Goal: Task Accomplishment & Management: Manage account settings

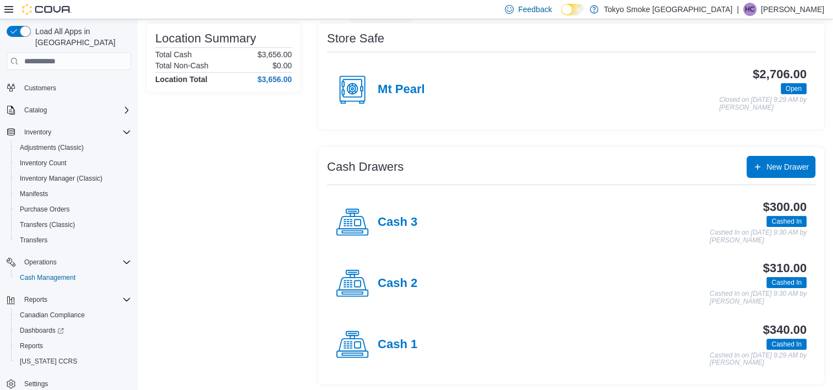
scroll to position [89, 0]
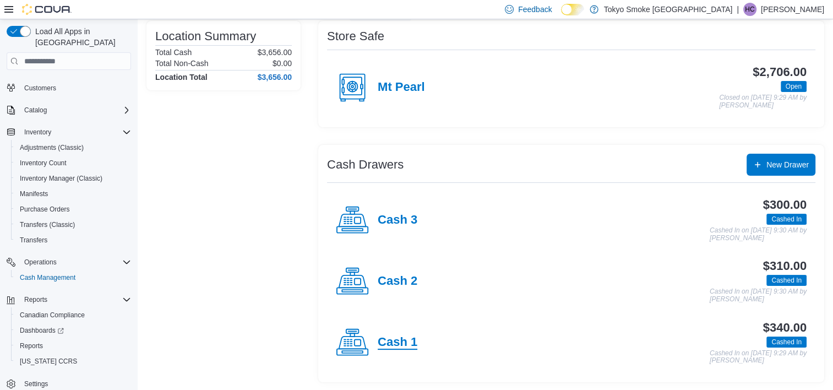
click at [392, 339] on h4 "Cash 1" at bounding box center [398, 342] width 40 height 14
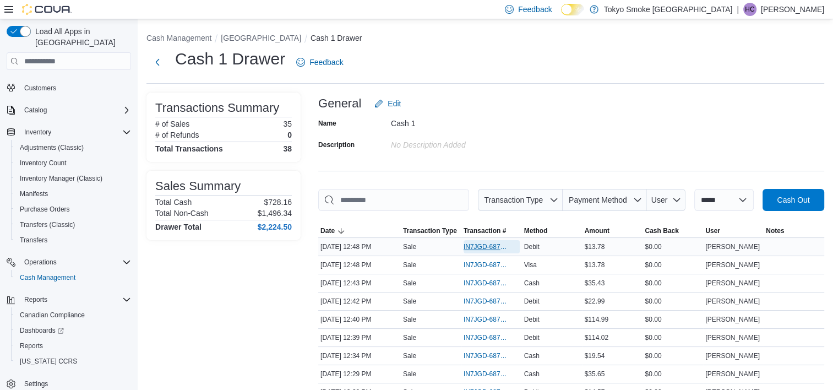
click at [491, 246] on span "IN7JGD-6872053" at bounding box center [486, 246] width 45 height 9
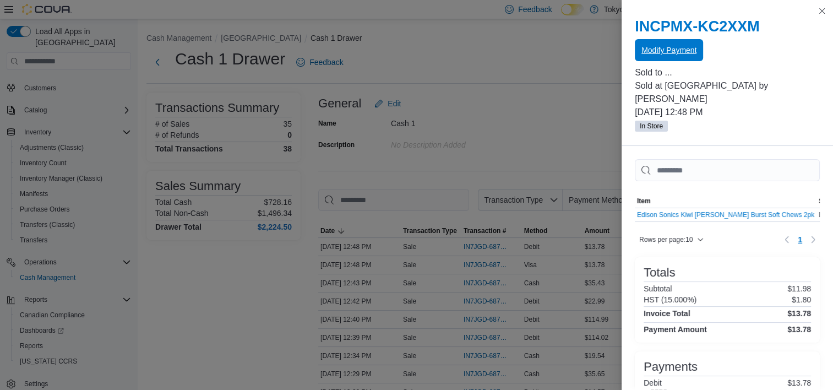
click at [674, 46] on span "Modify Payment" at bounding box center [669, 50] width 55 height 11
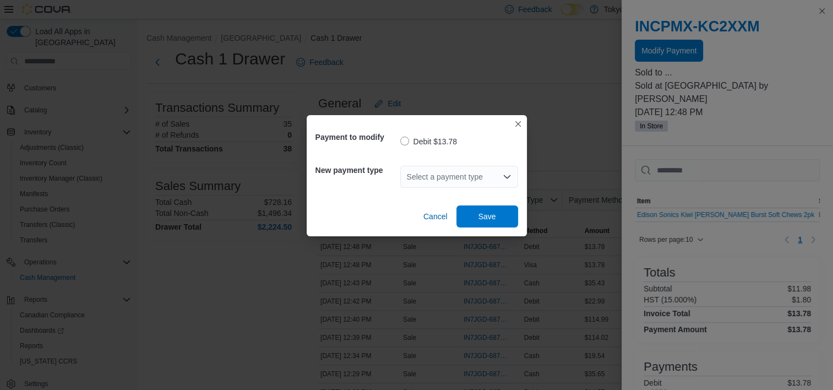
click at [454, 175] on div "Select a payment type" at bounding box center [459, 177] width 118 height 22
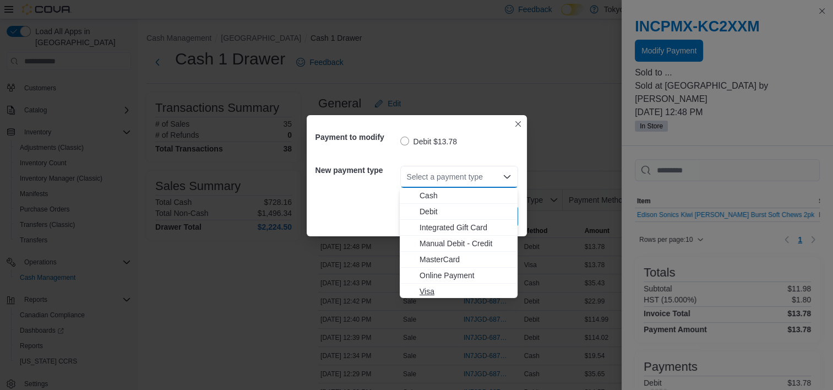
click at [452, 289] on span "Visa" at bounding box center [465, 291] width 91 height 11
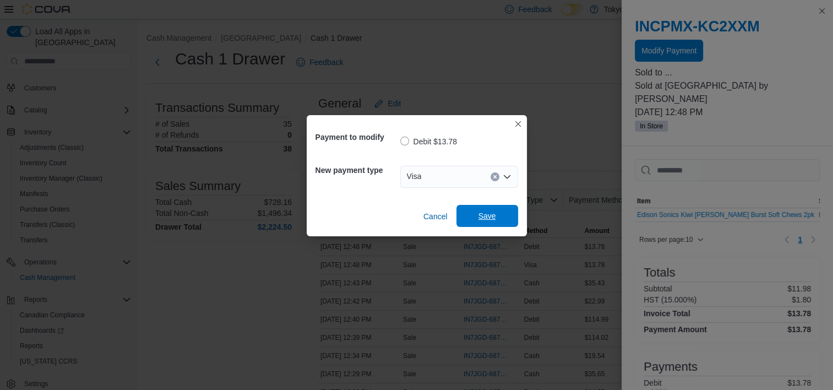
click at [487, 206] on span "Save" at bounding box center [487, 216] width 48 height 22
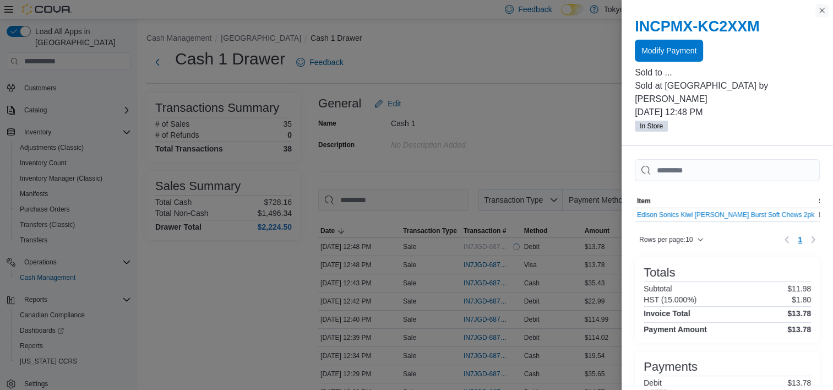
click at [826, 11] on button "Close this dialog" at bounding box center [822, 10] width 13 height 13
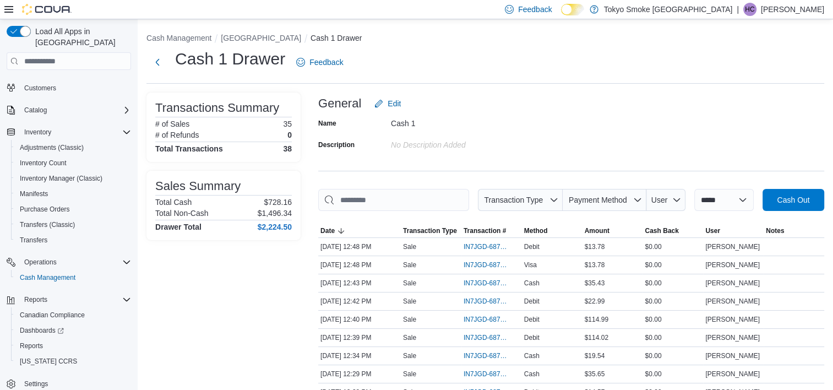
click at [509, 125] on div "Cash 1" at bounding box center [465, 121] width 148 height 13
click at [569, 98] on div "General Edit" at bounding box center [571, 104] width 506 height 22
click at [254, 32] on li "[GEOGRAPHIC_DATA]" at bounding box center [266, 37] width 90 height 11
click at [257, 37] on button "[GEOGRAPHIC_DATA]" at bounding box center [261, 38] width 80 height 9
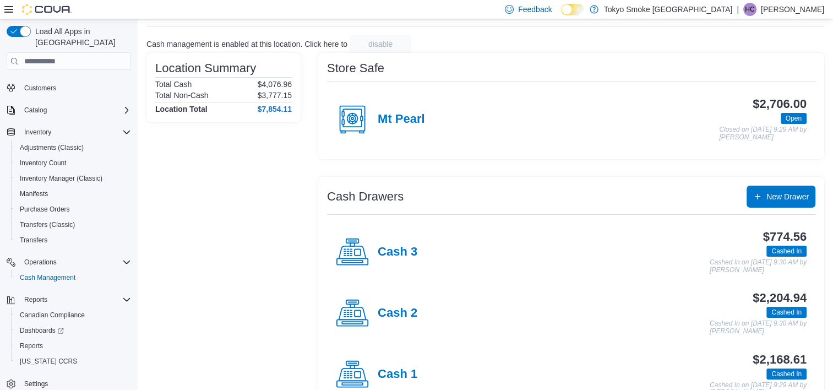
scroll to position [89, 0]
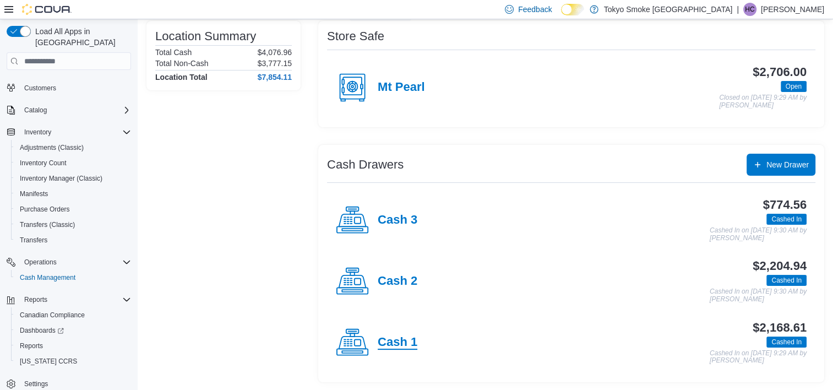
click at [399, 345] on h4 "Cash 1" at bounding box center [398, 342] width 40 height 14
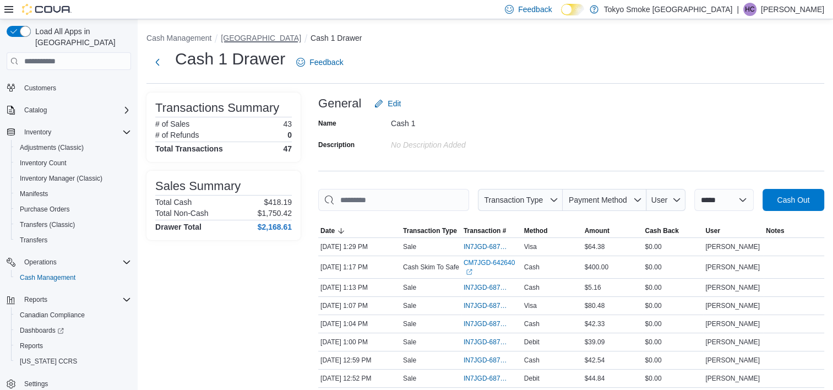
click at [280, 41] on button "[GEOGRAPHIC_DATA]" at bounding box center [261, 38] width 80 height 9
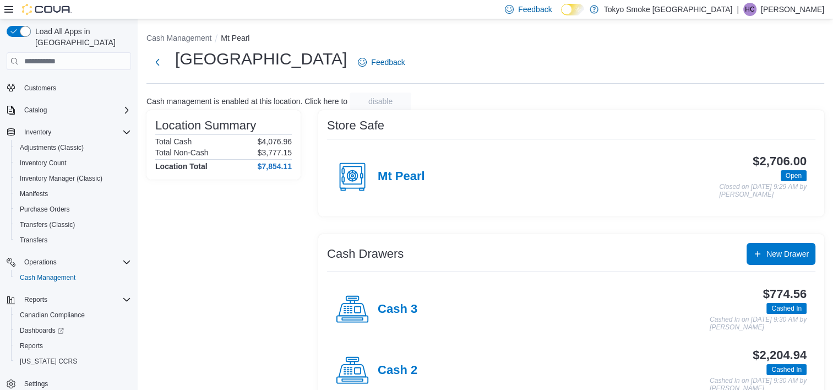
scroll to position [89, 0]
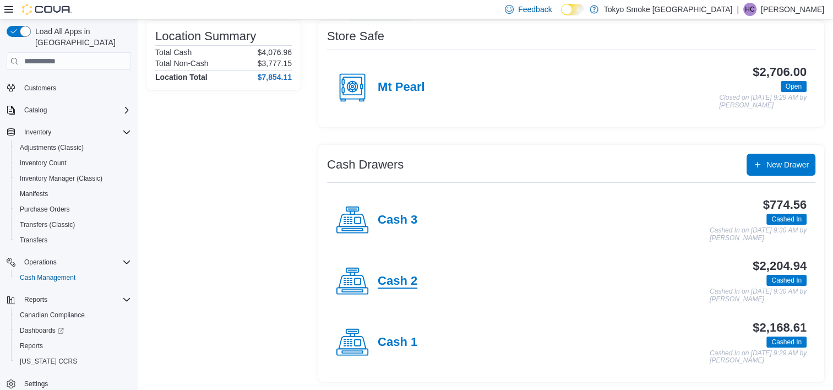
click at [401, 274] on h4 "Cash 2" at bounding box center [398, 281] width 40 height 14
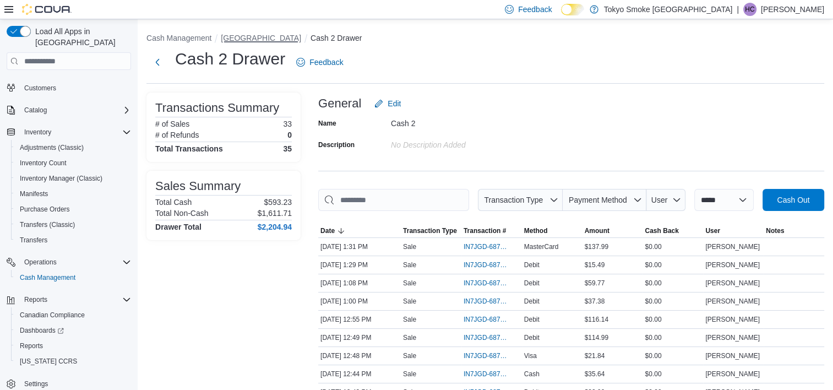
click at [249, 34] on button "[GEOGRAPHIC_DATA]" at bounding box center [261, 38] width 80 height 9
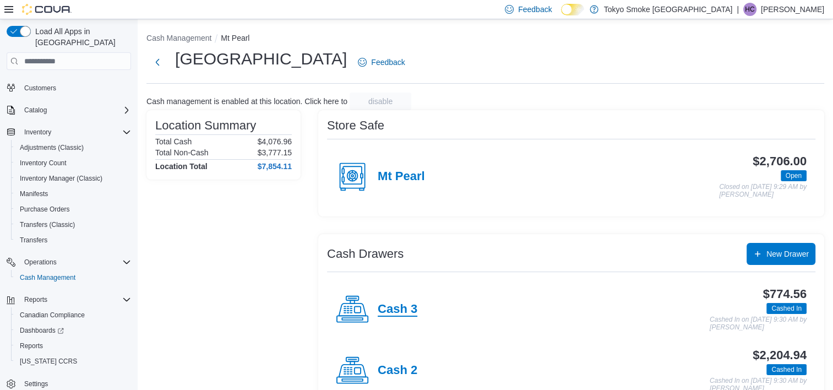
click at [387, 316] on h4 "Cash 3" at bounding box center [398, 309] width 40 height 14
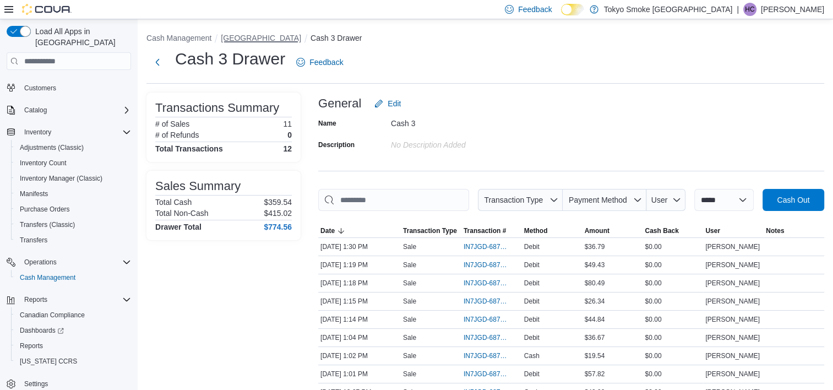
click at [301, 41] on button "[GEOGRAPHIC_DATA]" at bounding box center [261, 38] width 80 height 9
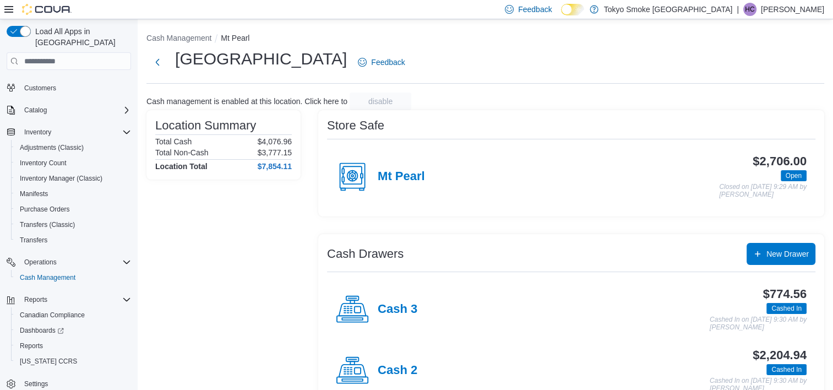
click at [232, 272] on div "Location Summary Total Cash $4,076.96 Total Non-Cash $3,777.15 Location Total $…" at bounding box center [223, 290] width 154 height 361
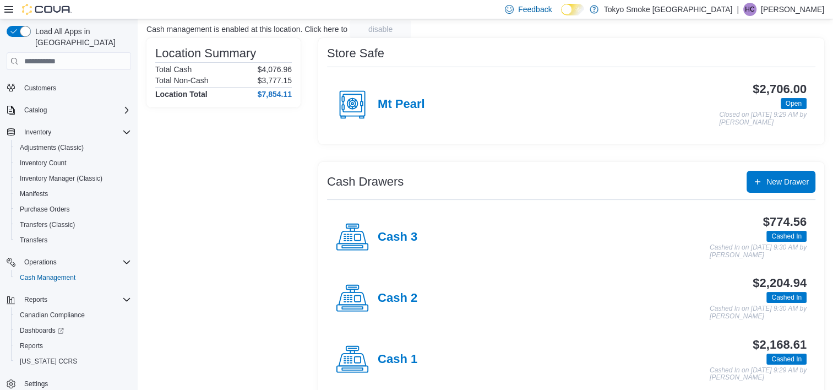
scroll to position [89, 0]
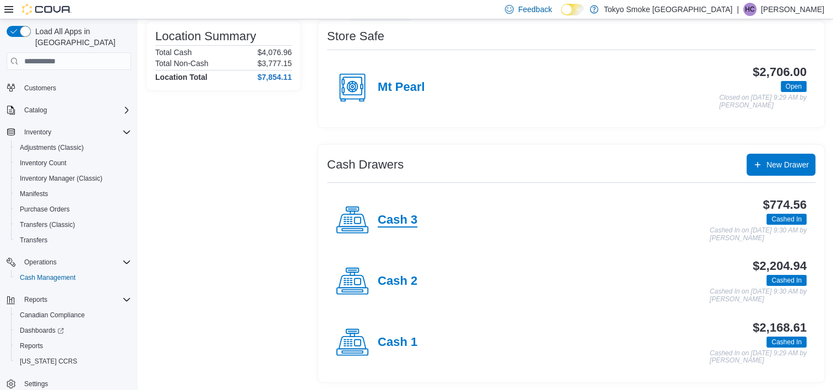
click at [404, 220] on h4 "Cash 3" at bounding box center [398, 220] width 40 height 14
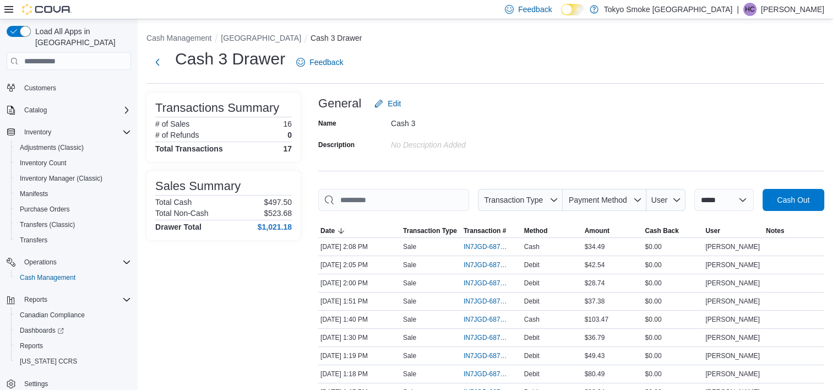
click at [617, 211] on div at bounding box center [571, 217] width 506 height 13
click at [612, 198] on span "Payment Method" at bounding box center [598, 200] width 58 height 9
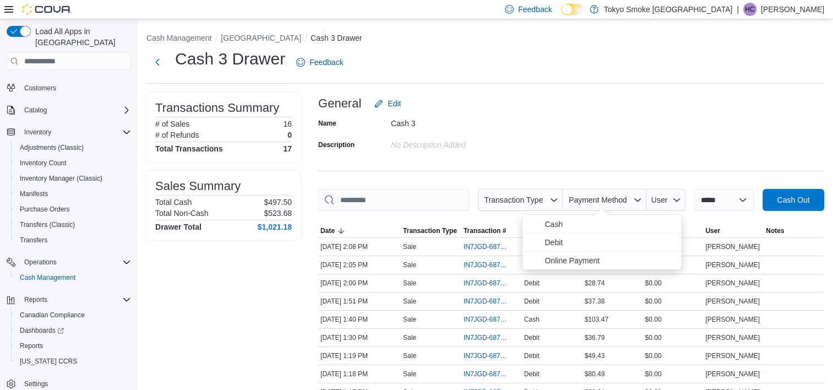
click at [623, 169] on div "**********" at bounding box center [571, 346] width 506 height 507
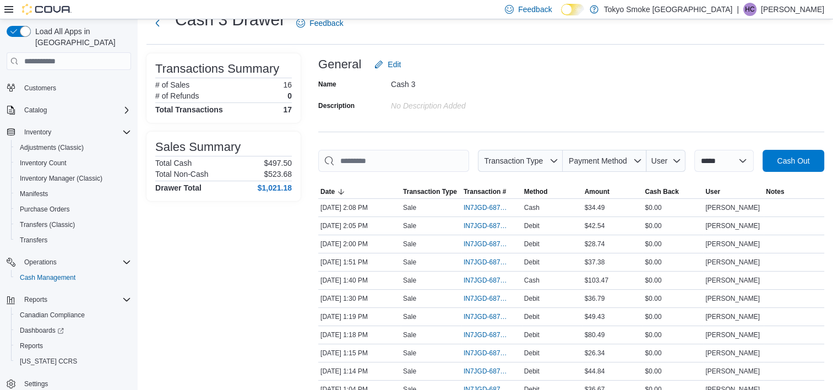
scroll to position [55, 0]
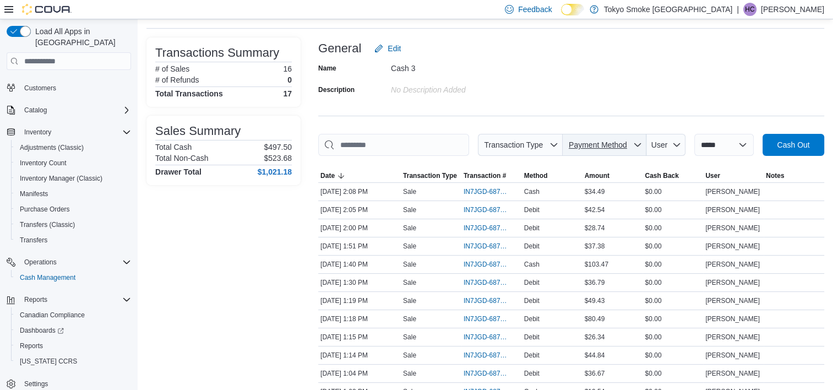
click at [593, 138] on span "Payment Method" at bounding box center [604, 145] width 75 height 22
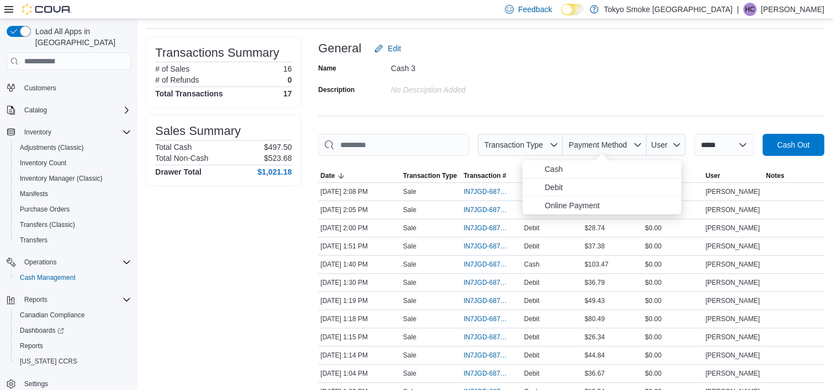
click at [596, 121] on div "**********" at bounding box center [571, 290] width 506 height 507
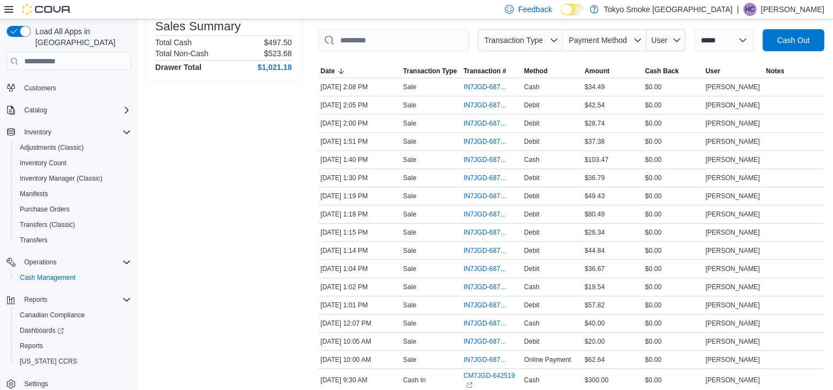
scroll to position [165, 0]
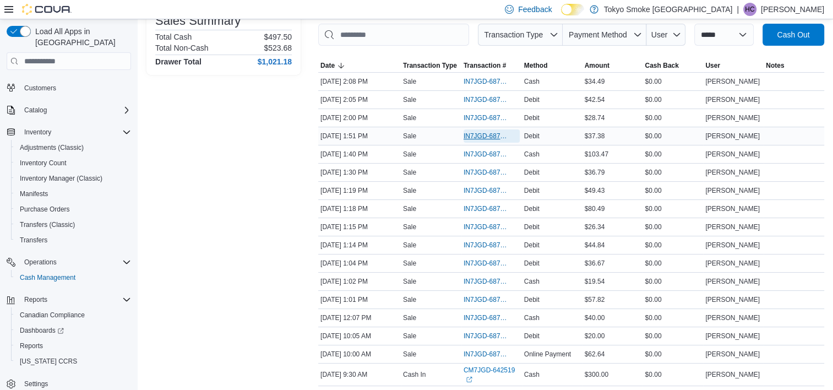
click at [478, 134] on span "IN7JGD-6872349" at bounding box center [486, 136] width 45 height 9
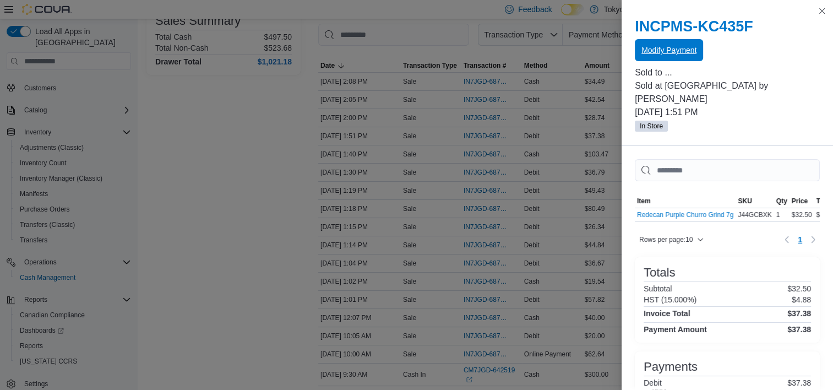
click at [680, 49] on span "Modify Payment" at bounding box center [669, 50] width 55 height 11
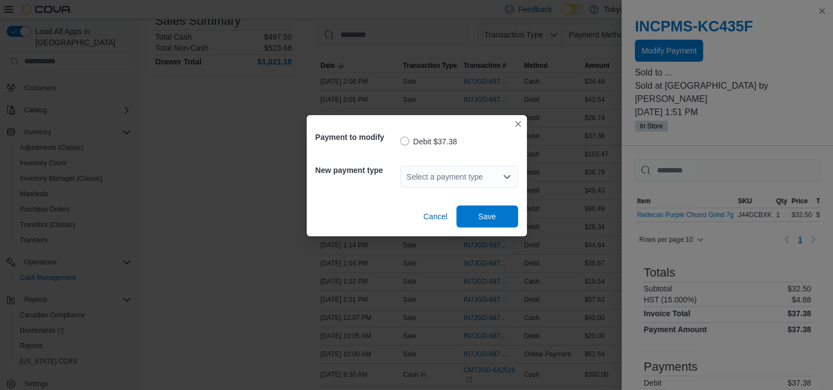
click at [469, 178] on div "Select a payment type" at bounding box center [459, 177] width 118 height 22
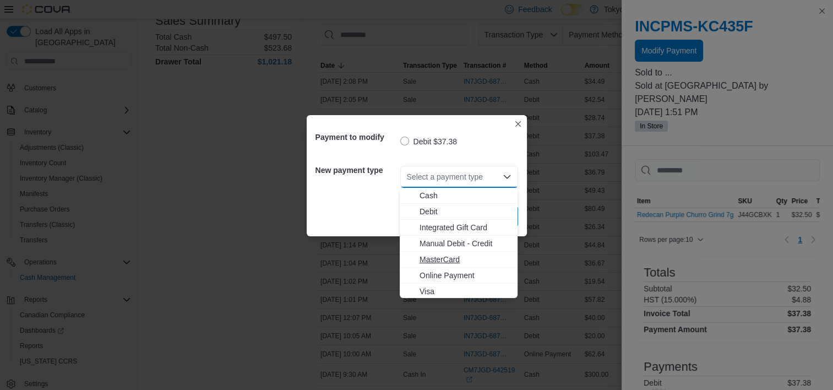
click at [455, 260] on span "MasterCard" at bounding box center [465, 259] width 91 height 11
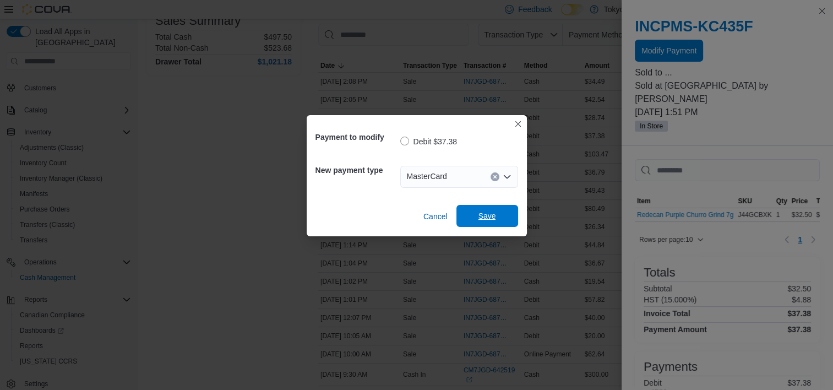
click at [488, 216] on span "Save" at bounding box center [488, 215] width 18 height 11
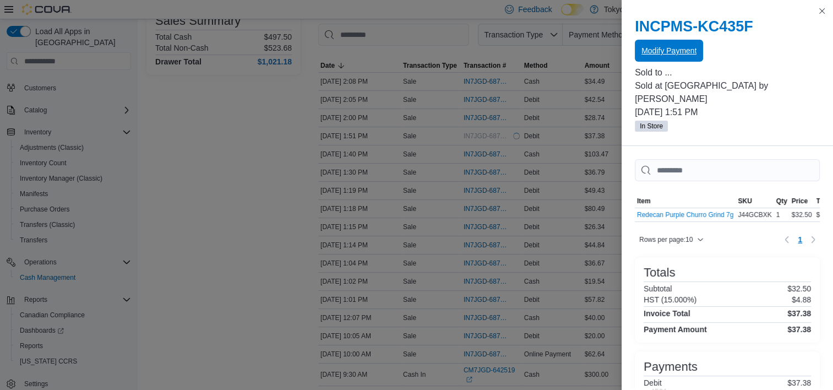
scroll to position [0, 0]
click at [821, 11] on button "Close this dialog" at bounding box center [822, 10] width 13 height 13
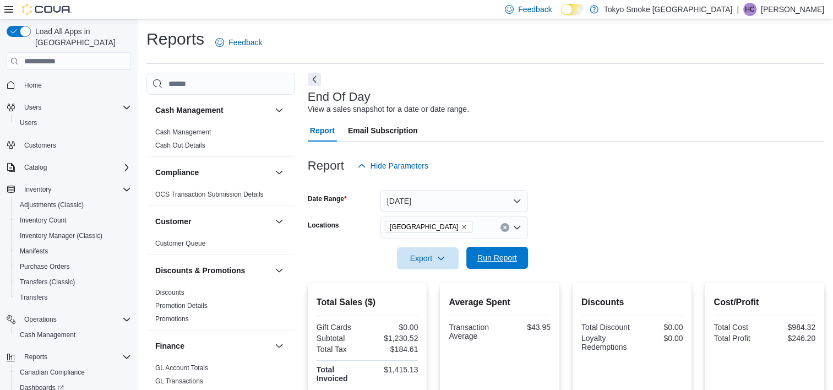
click at [520, 254] on span "Run Report" at bounding box center [497, 258] width 48 height 22
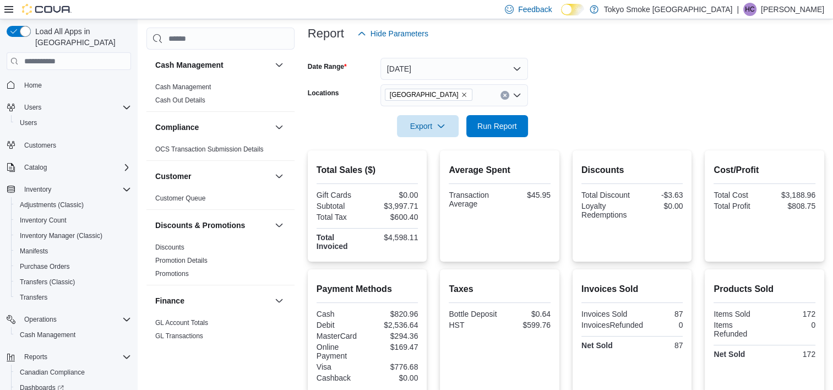
scroll to position [110, 0]
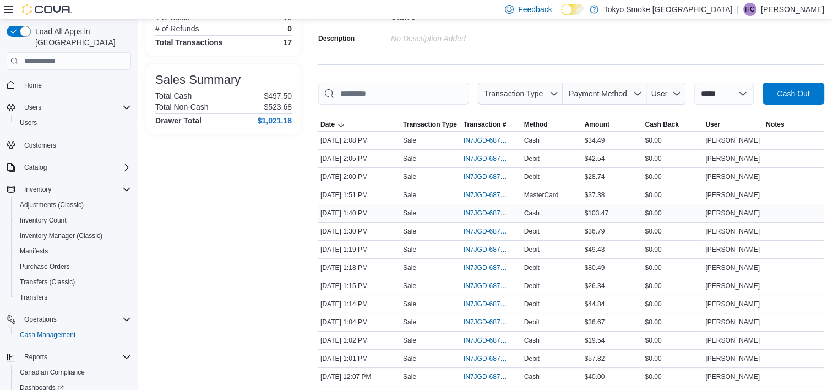
scroll to position [161, 0]
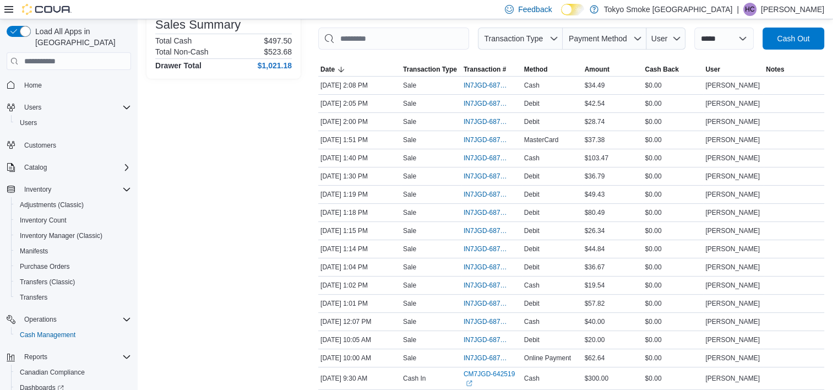
click at [617, 51] on div at bounding box center [571, 56] width 506 height 13
click at [612, 45] on span "Payment Method" at bounding box center [604, 39] width 75 height 22
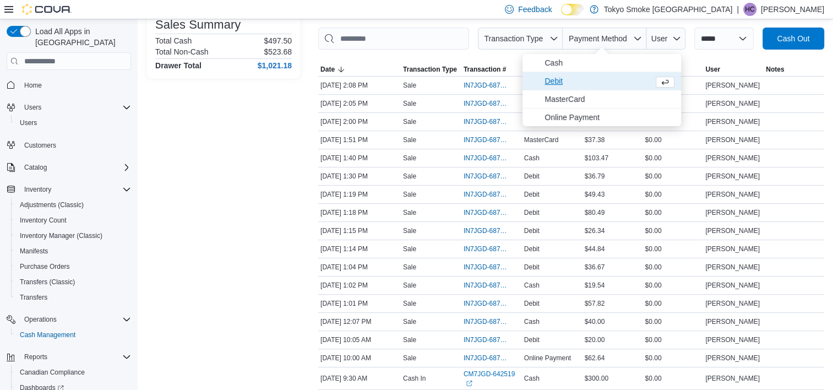
click at [583, 73] on span "Debit" at bounding box center [602, 81] width 159 height 18
type input "**********"
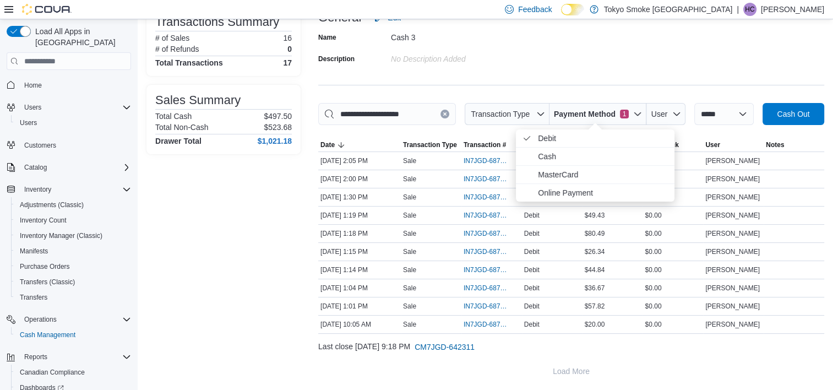
click at [222, 260] on div "Transactions Summary # of Sales 16 # of Refunds 0 Total Transactions 17 Sales S…" at bounding box center [223, 195] width 154 height 376
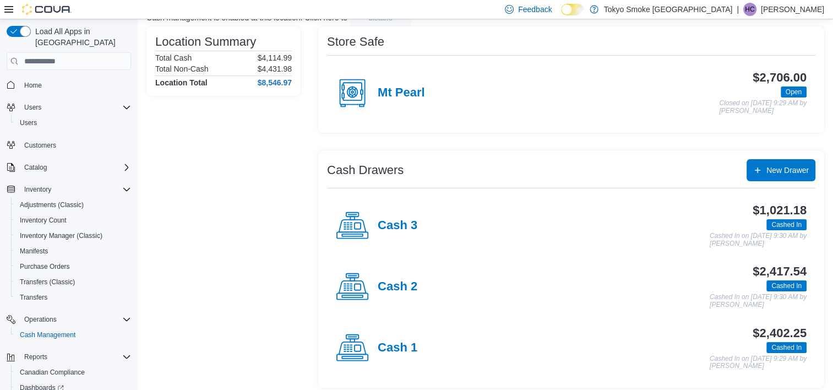
scroll to position [89, 0]
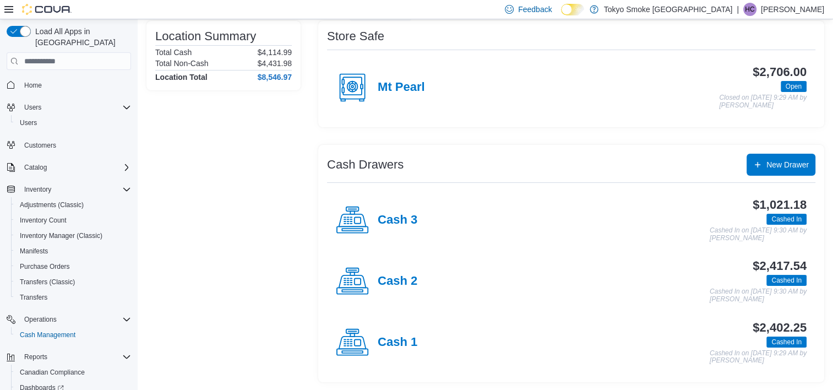
click at [405, 277] on h4 "Cash 2" at bounding box center [398, 281] width 40 height 14
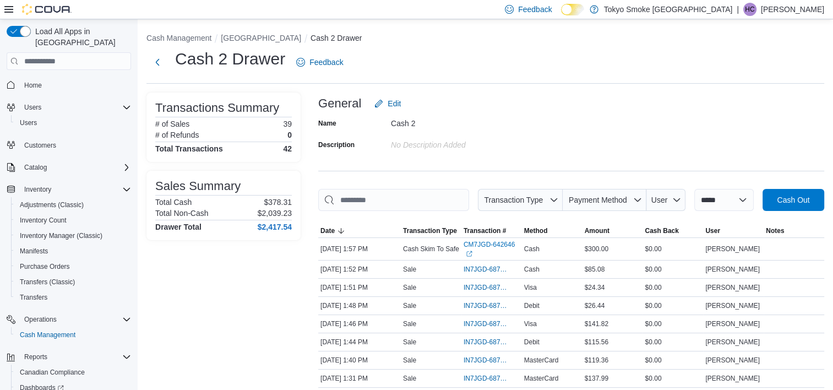
scroll to position [55, 0]
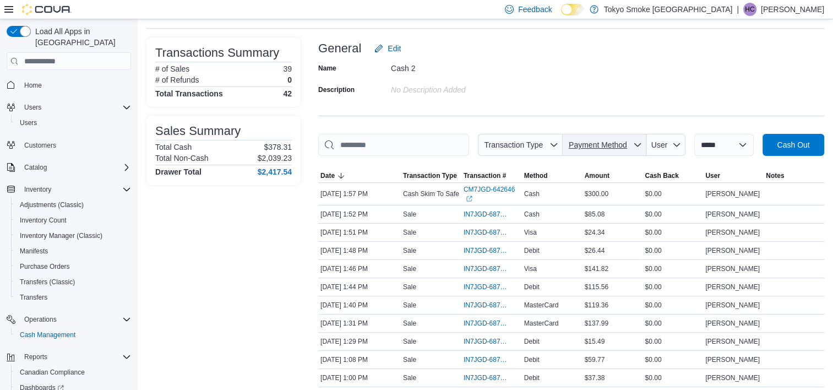
click at [599, 148] on span "Payment Method" at bounding box center [598, 144] width 58 height 9
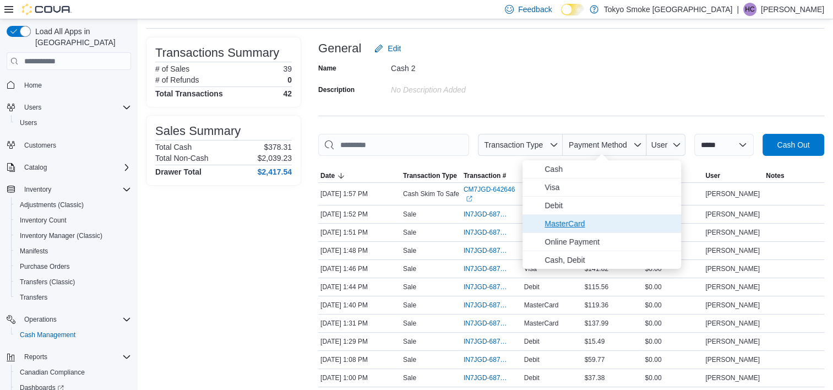
click at [577, 220] on span "MasterCard" at bounding box center [610, 223] width 130 height 13
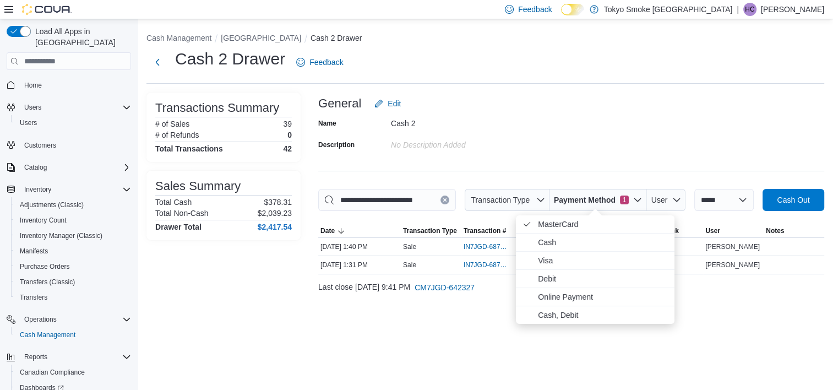
scroll to position [0, 0]
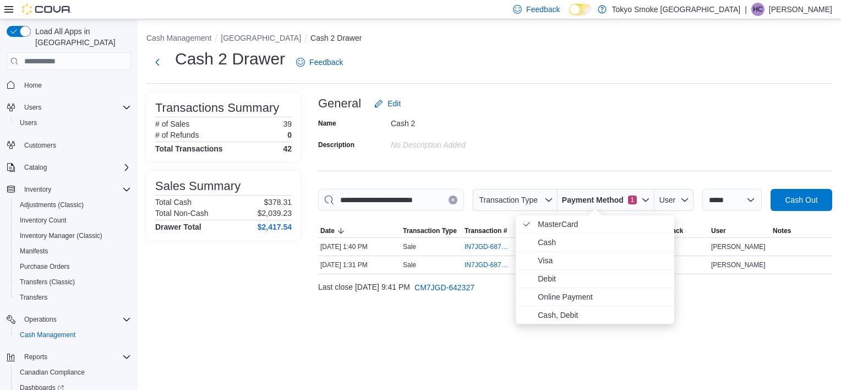
click at [590, 118] on div "Name Cash 2 Description No Description added" at bounding box center [575, 134] width 514 height 39
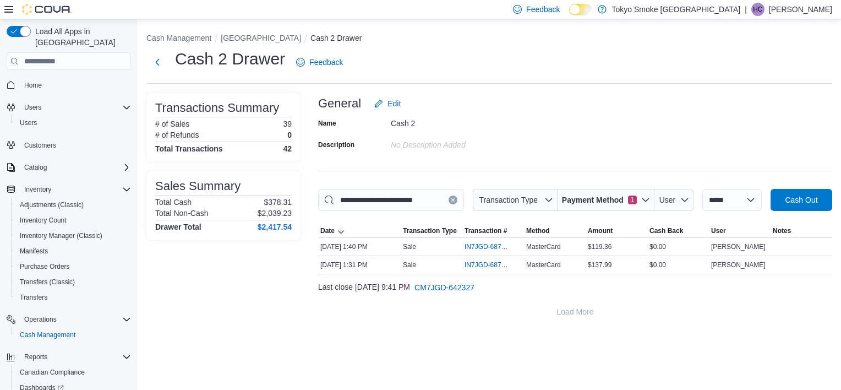
click at [590, 188] on div "**********" at bounding box center [575, 208] width 514 height 230
click at [593, 198] on span "Payment Method" at bounding box center [593, 199] width 62 height 11
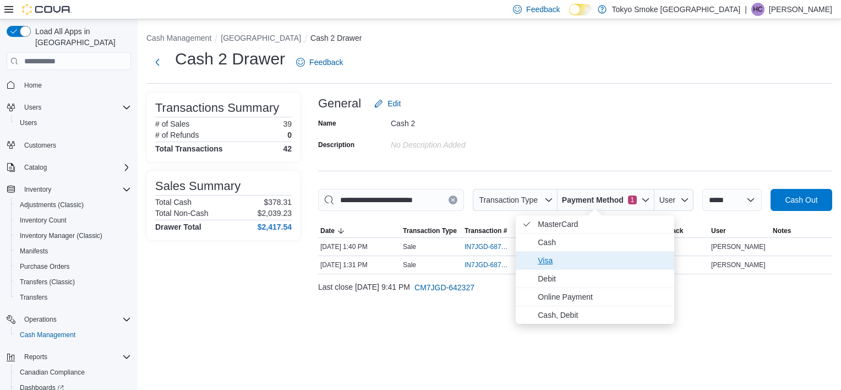
click at [583, 263] on span "Visa" at bounding box center [603, 260] width 130 height 13
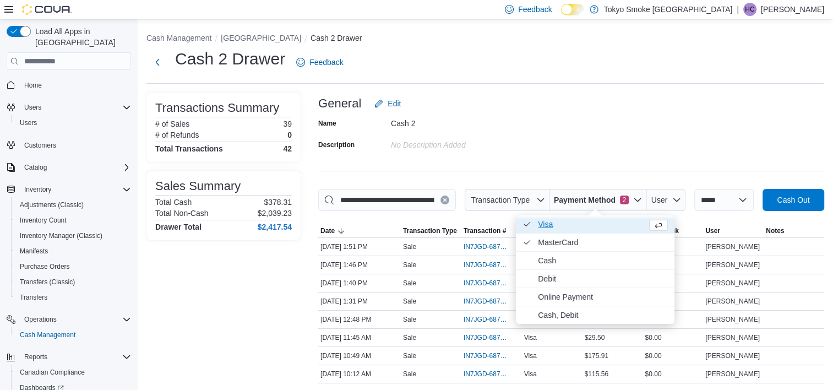
click at [584, 222] on span "Visa . Checked option." at bounding box center [590, 224] width 105 height 13
type input "**********"
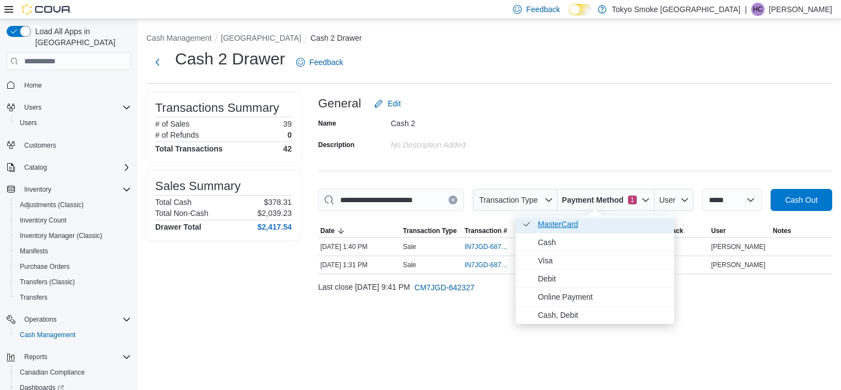
click at [582, 222] on span "MasterCard . Checked option." at bounding box center [603, 224] width 130 height 13
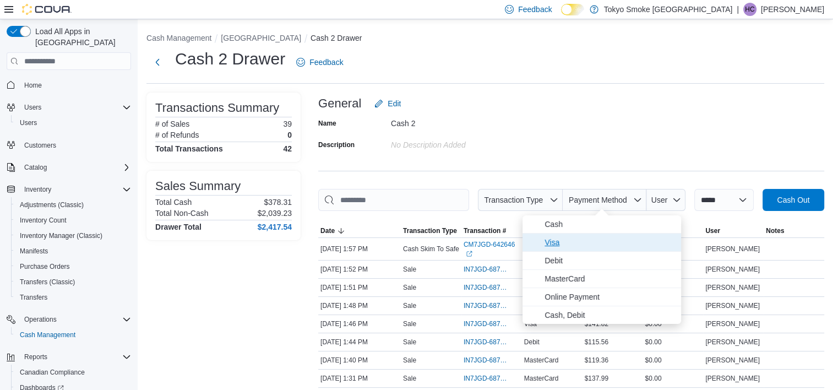
click at [581, 248] on span "Visa" at bounding box center [610, 242] width 130 height 13
type input "**********"
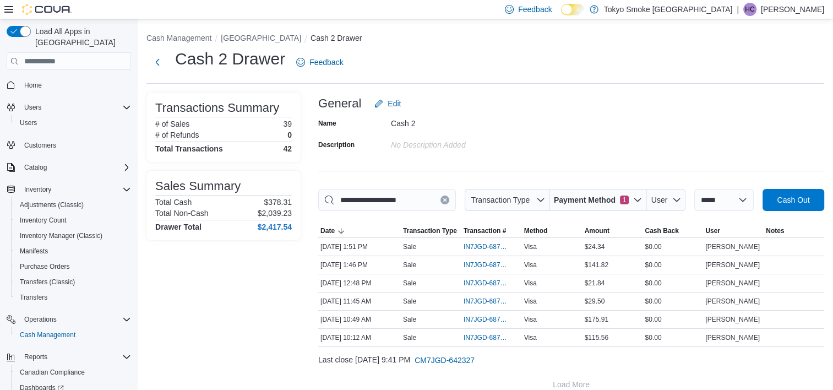
click at [583, 108] on div "General Edit" at bounding box center [571, 104] width 506 height 22
click at [584, 205] on span "Payment Method 1" at bounding box center [598, 200] width 88 height 22
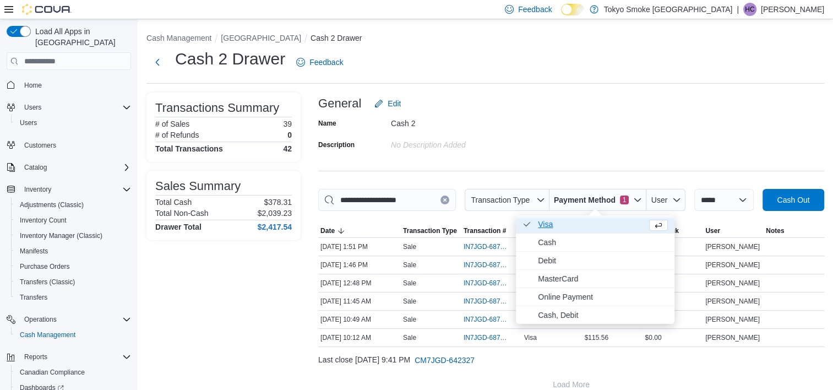
click at [565, 223] on span "Visa . Checked option." at bounding box center [590, 224] width 105 height 13
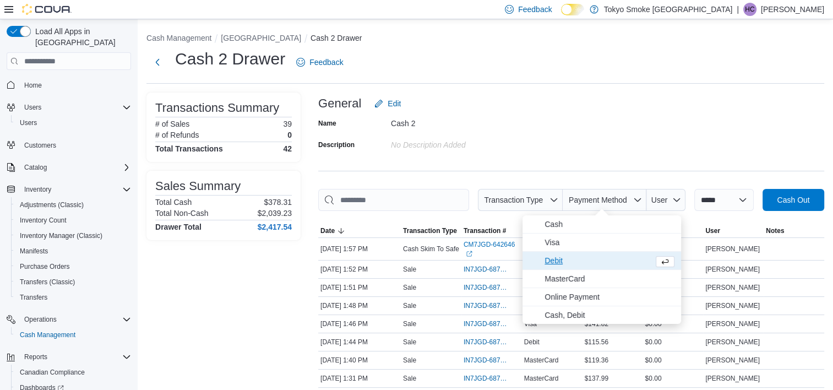
click at [560, 260] on span "Debit" at bounding box center [597, 260] width 105 height 13
type input "**********"
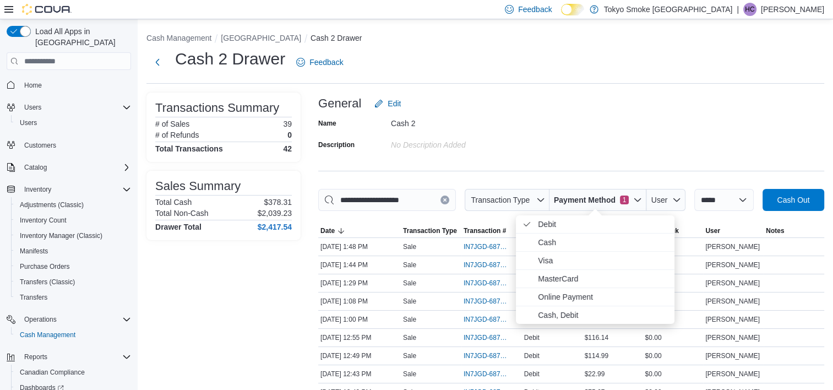
click at [575, 148] on div "Name Cash 2 Description No Description added" at bounding box center [571, 134] width 506 height 39
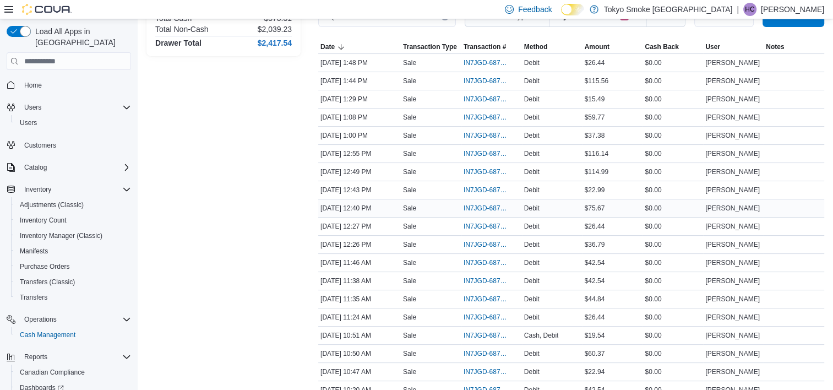
scroll to position [165, 0]
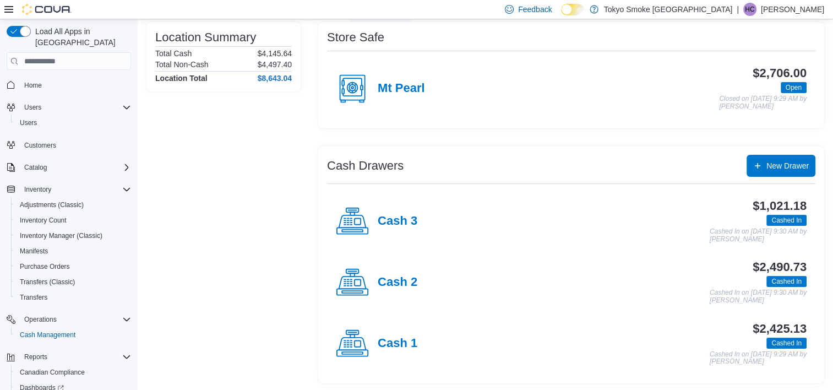
scroll to position [89, 0]
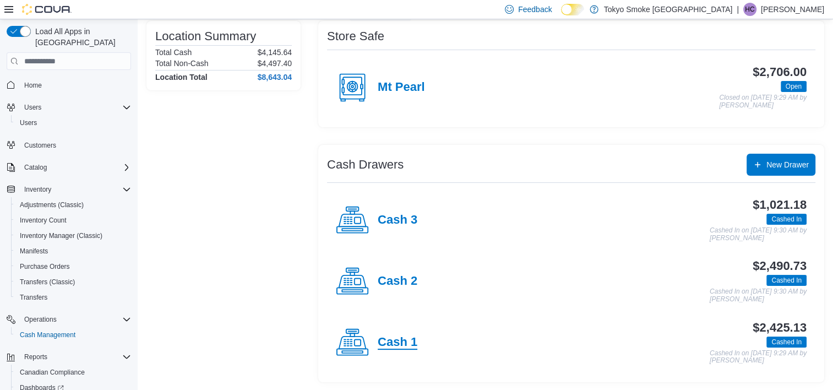
click at [395, 335] on h4 "Cash 1" at bounding box center [398, 342] width 40 height 14
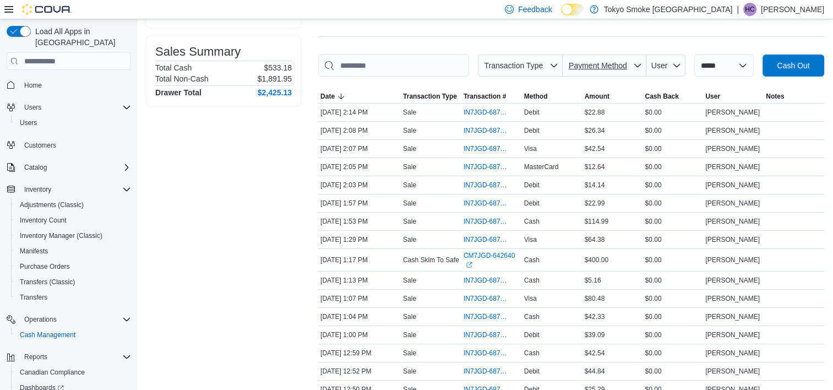
scroll to position [110, 0]
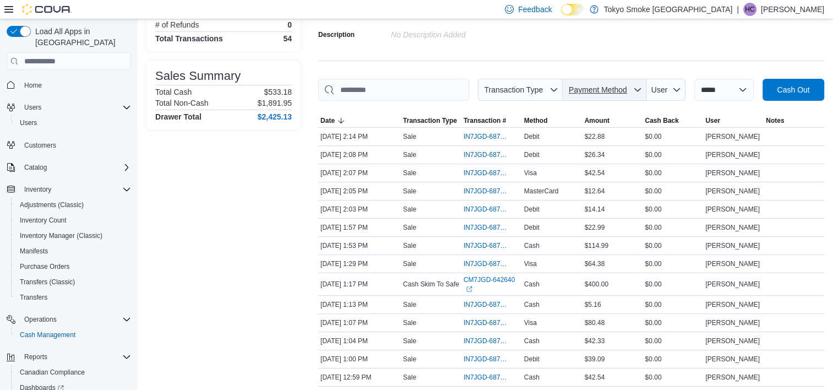
click at [595, 91] on span "Payment Method" at bounding box center [598, 89] width 58 height 9
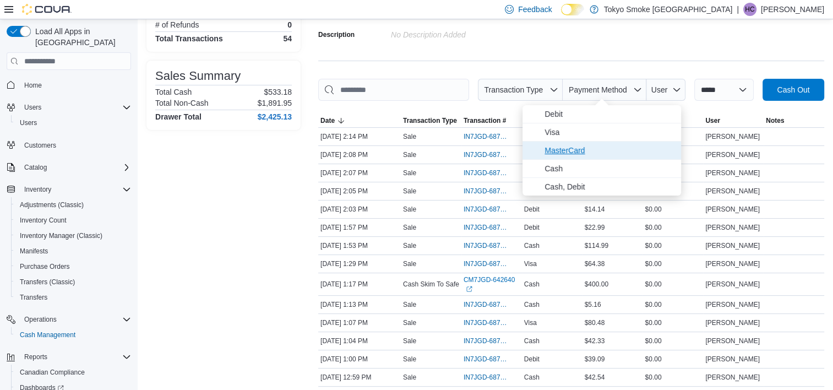
click at [557, 144] on span "MasterCard" at bounding box center [610, 150] width 130 height 13
type input "**********"
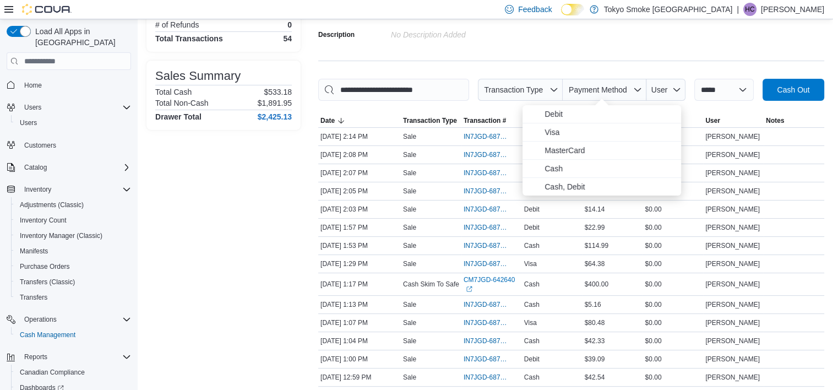
scroll to position [0, 0]
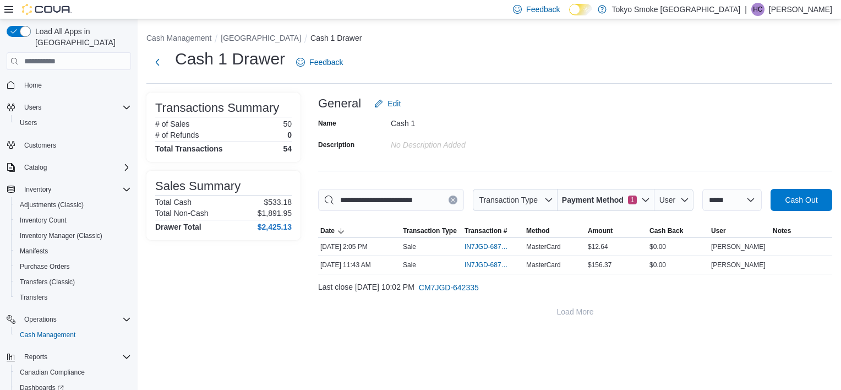
click at [553, 85] on div "**********" at bounding box center [490, 175] width 704 height 312
click at [597, 210] on span "Payment Method 1" at bounding box center [606, 200] width 88 height 22
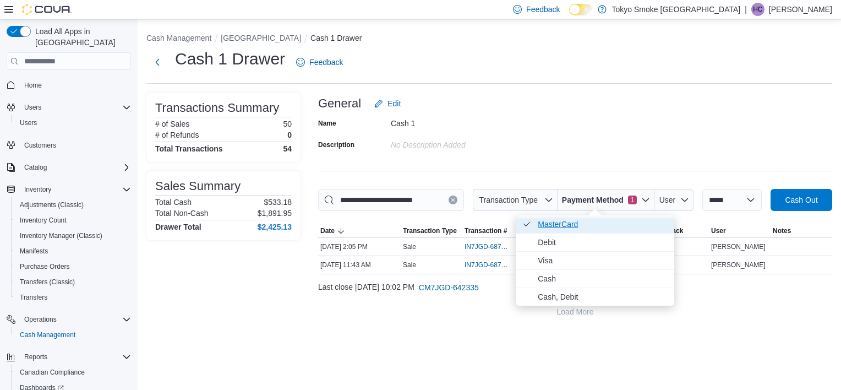
click at [569, 225] on span "MasterCard . Checked option." at bounding box center [603, 224] width 130 height 13
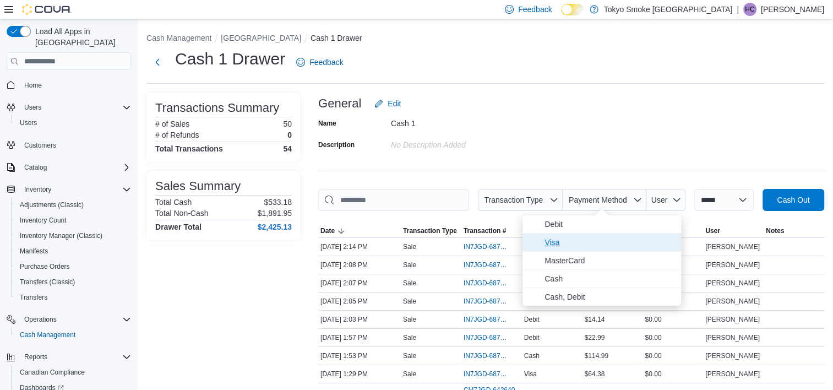
click at [573, 247] on span "Visa" at bounding box center [610, 242] width 130 height 13
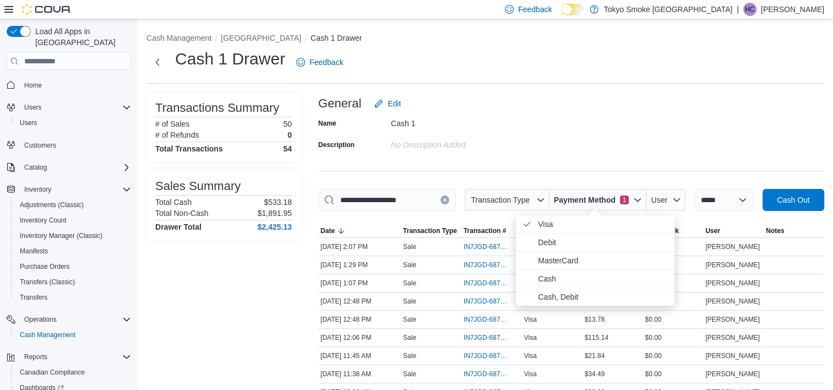
click at [586, 166] on div "**********" at bounding box center [571, 271] width 506 height 357
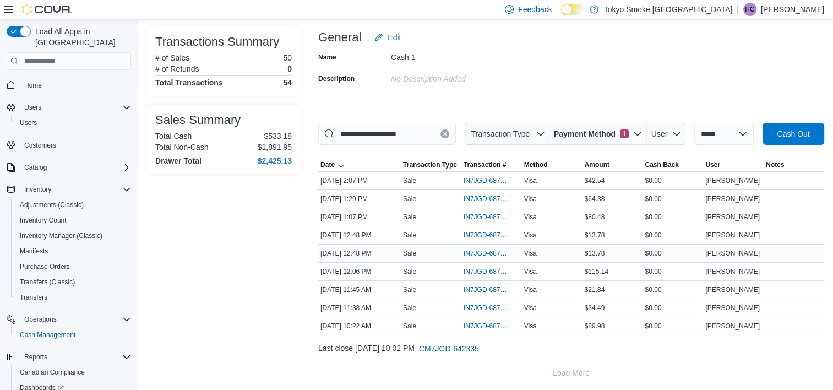
scroll to position [68, 0]
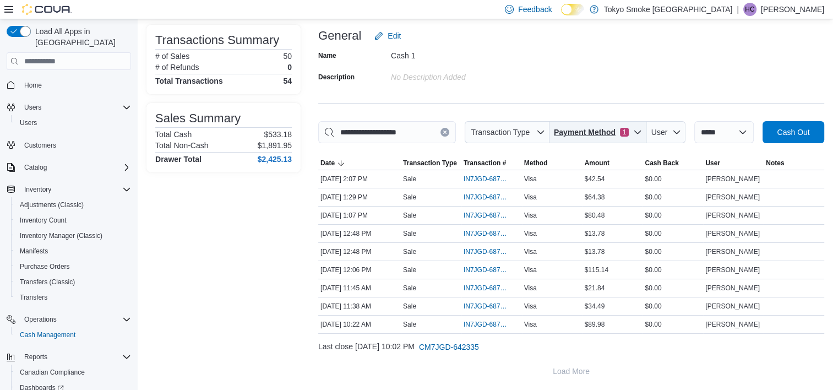
click at [579, 121] on span "Payment Method 1" at bounding box center [598, 132] width 88 height 22
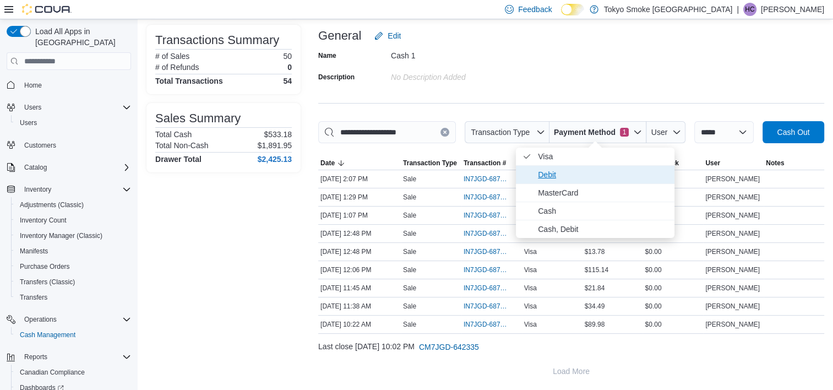
click at [563, 170] on span "Debit" at bounding box center [603, 174] width 130 height 13
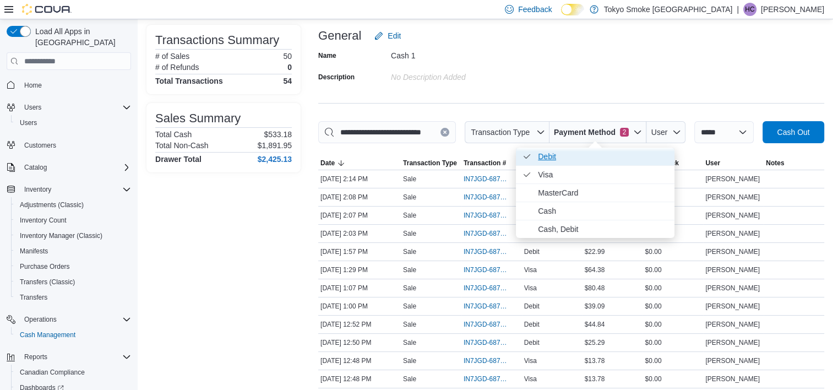
click at [568, 153] on span "Debit . Checked option." at bounding box center [603, 156] width 130 height 13
type input "**********"
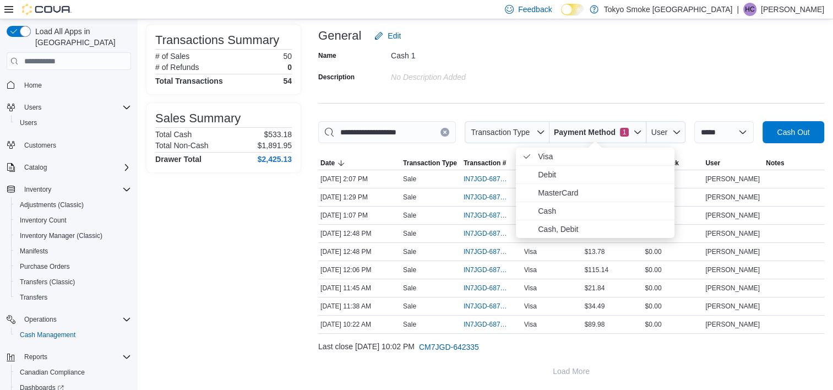
click at [571, 106] on div "**********" at bounding box center [571, 203] width 506 height 357
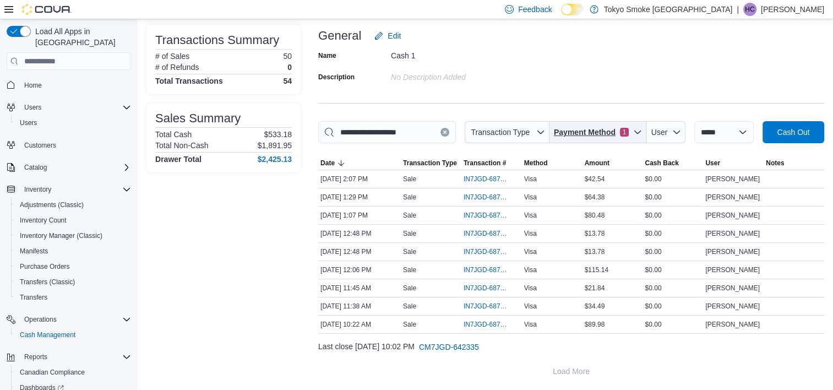
click at [605, 120] on div "**********" at bounding box center [571, 203] width 506 height 357
click at [603, 124] on span "Payment Method 1" at bounding box center [598, 132] width 88 height 22
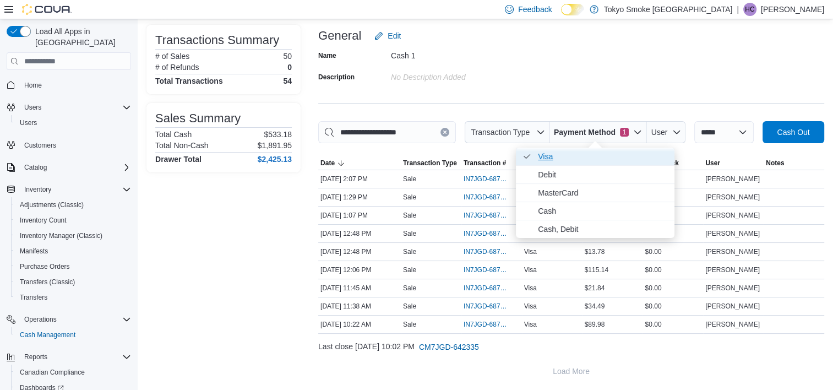
click at [583, 153] on span "Visa . Checked option." at bounding box center [603, 156] width 130 height 13
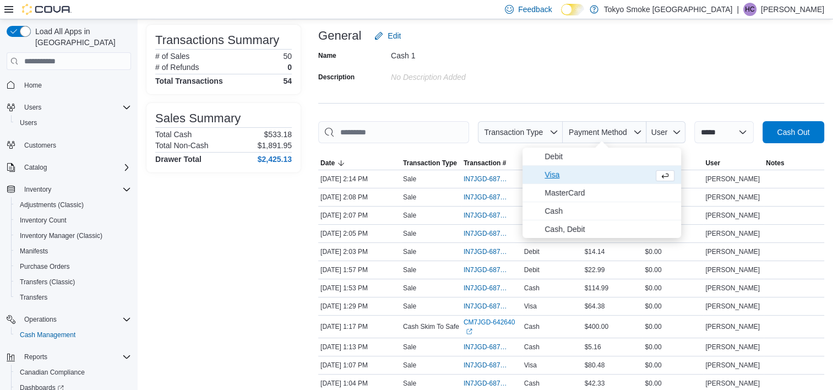
click at [573, 172] on span "Visa" at bounding box center [597, 174] width 105 height 13
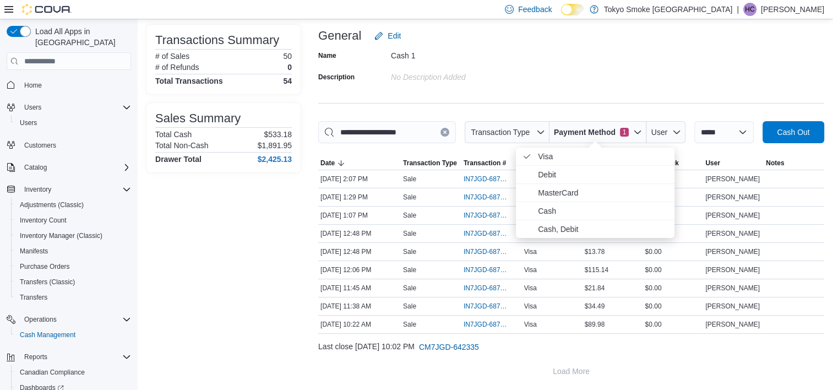
click at [573, 170] on span "Debit" at bounding box center [603, 174] width 130 height 13
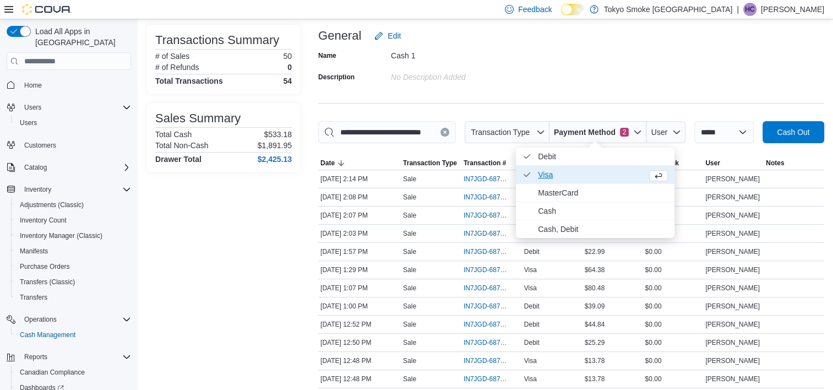
click at [571, 169] on span "Visa . Checked option." at bounding box center [590, 174] width 105 height 13
type input "**********"
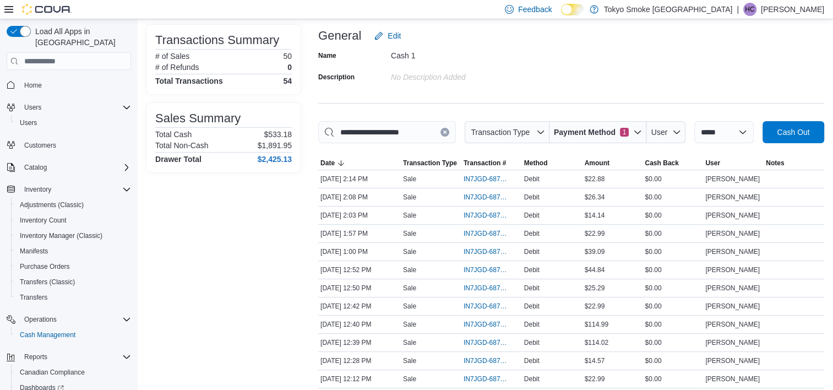
click at [585, 82] on div "Name Cash 1 Description No Description added" at bounding box center [571, 66] width 506 height 39
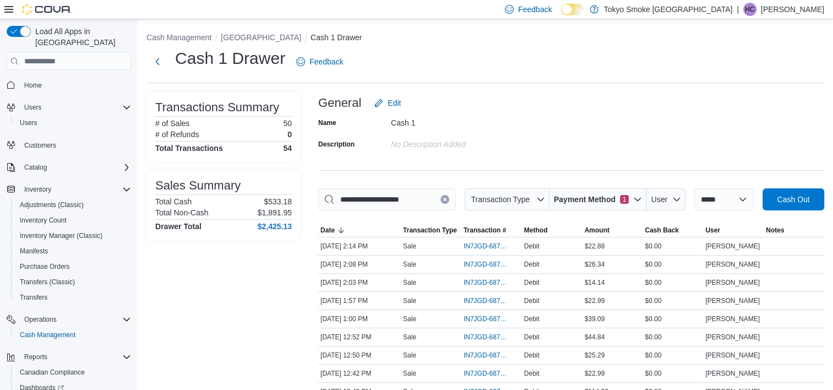
scroll to position [0, 0]
click at [623, 205] on span "Payment Method 1" at bounding box center [591, 199] width 75 height 11
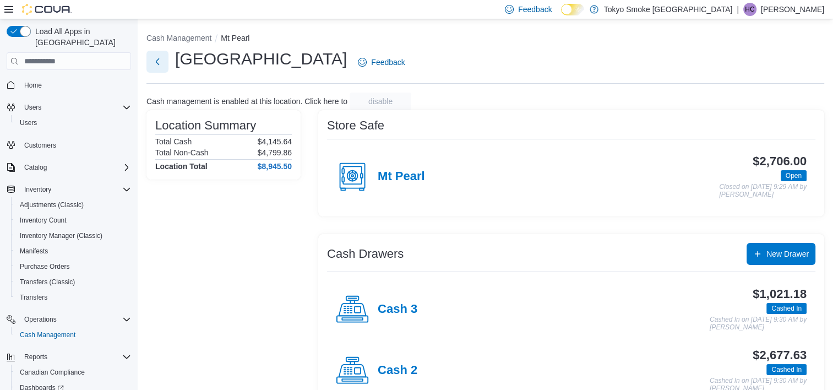
click at [156, 66] on button "Next" at bounding box center [157, 62] width 22 height 22
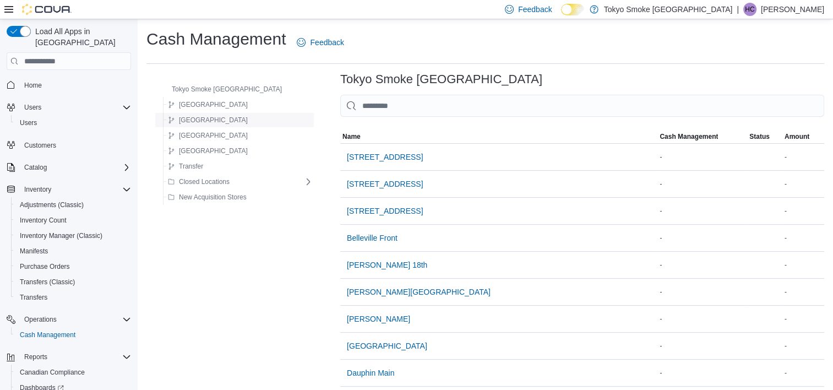
click at [218, 120] on span "Newfoundland" at bounding box center [213, 120] width 69 height 9
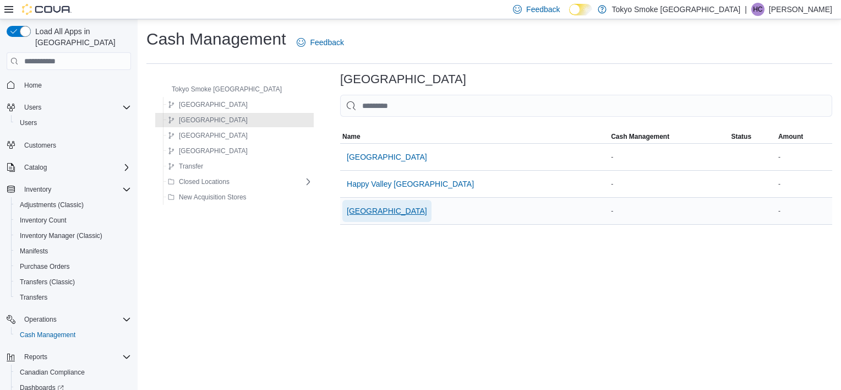
click at [349, 208] on span "[GEOGRAPHIC_DATA]" at bounding box center [387, 210] width 80 height 11
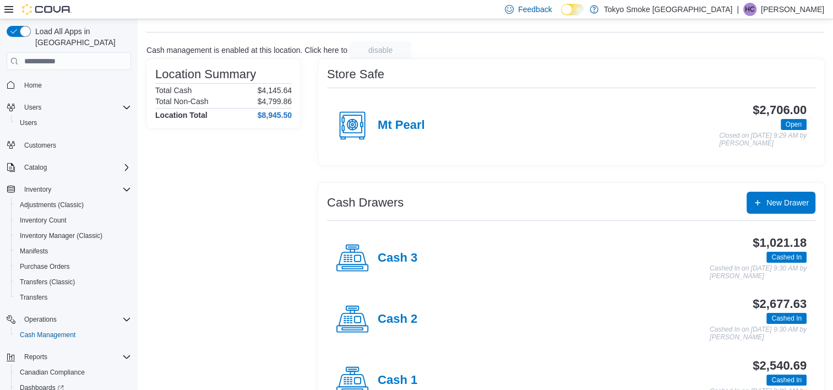
scroll to position [89, 0]
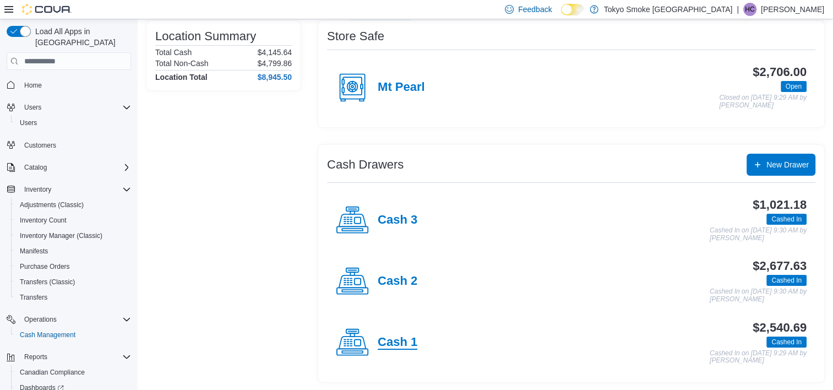
click at [401, 340] on h4 "Cash 1" at bounding box center [398, 342] width 40 height 14
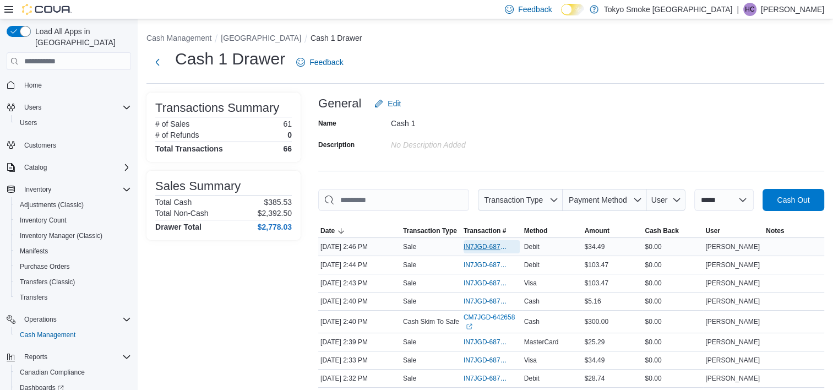
click at [482, 245] on span "IN7JGD-6872675" at bounding box center [486, 246] width 45 height 9
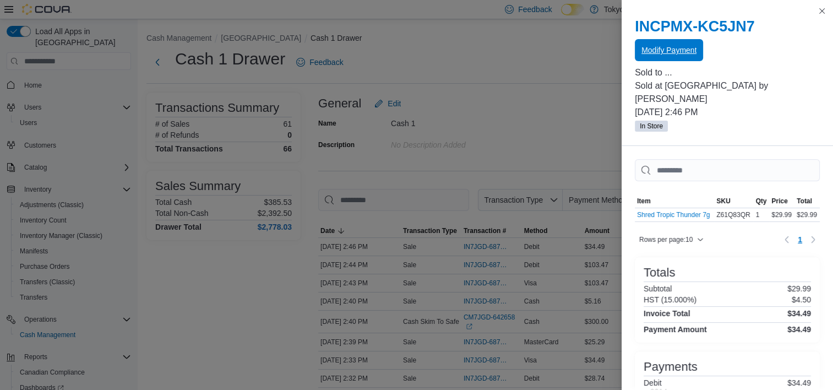
click at [683, 55] on span "Modify Payment" at bounding box center [669, 50] width 55 height 11
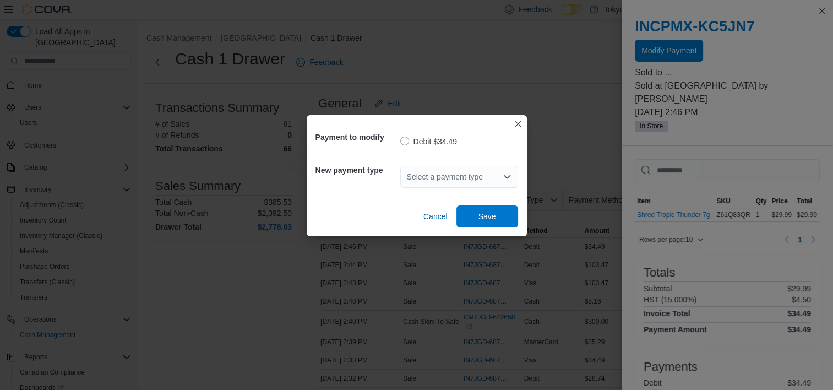
click at [474, 177] on div "Select a payment type" at bounding box center [459, 177] width 118 height 22
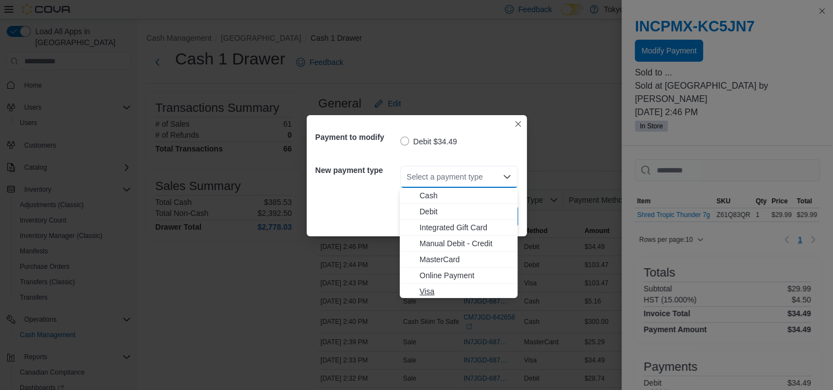
click at [444, 294] on span "Visa" at bounding box center [465, 291] width 91 height 11
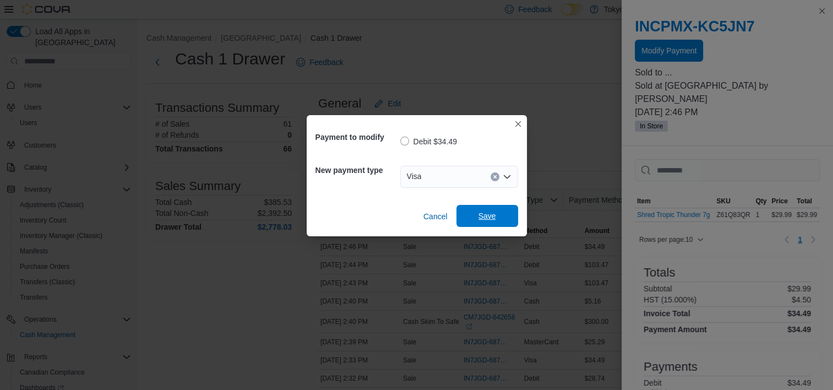
click at [505, 214] on span "Save" at bounding box center [487, 216] width 48 height 22
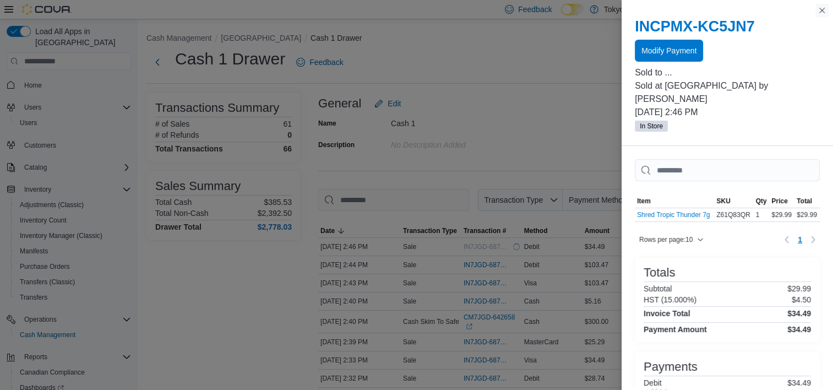
click at [823, 15] on button "Close this dialog" at bounding box center [822, 10] width 13 height 13
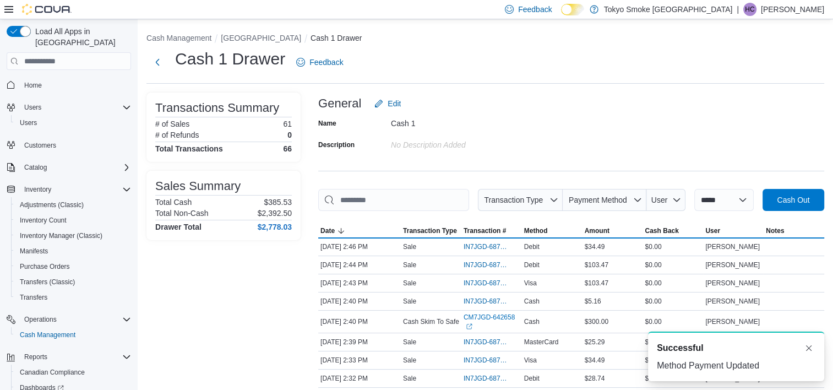
click at [702, 129] on div "Name Cash 1 Description No Description added" at bounding box center [571, 134] width 506 height 39
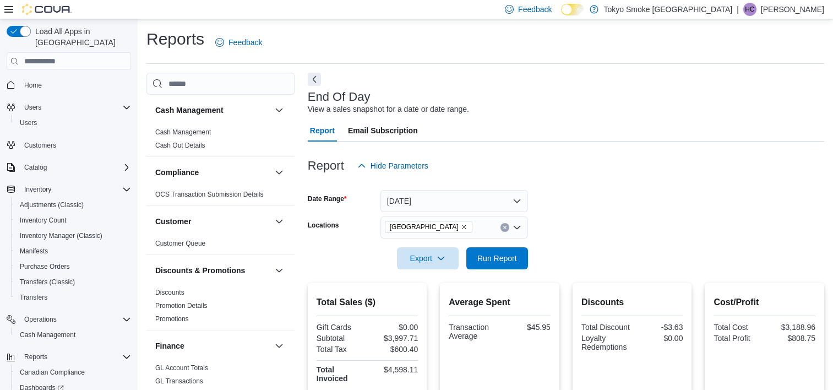
scroll to position [110, 0]
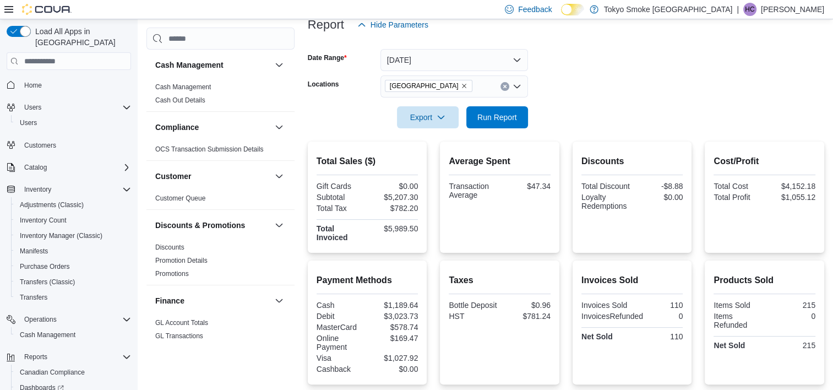
scroll to position [116, 0]
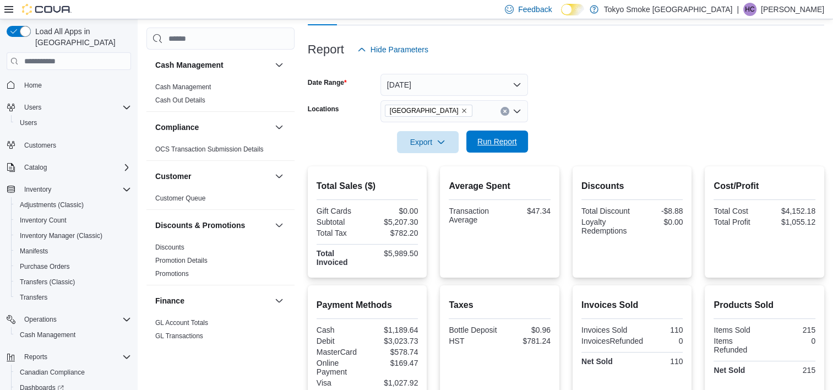
click at [504, 150] on span "Run Report" at bounding box center [497, 142] width 48 height 22
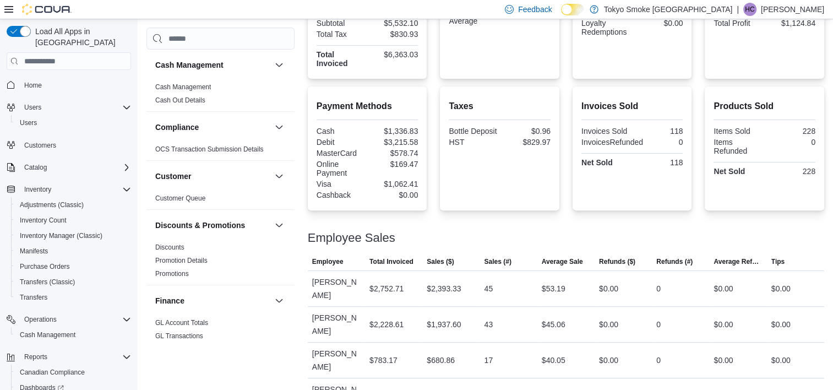
scroll to position [334, 0]
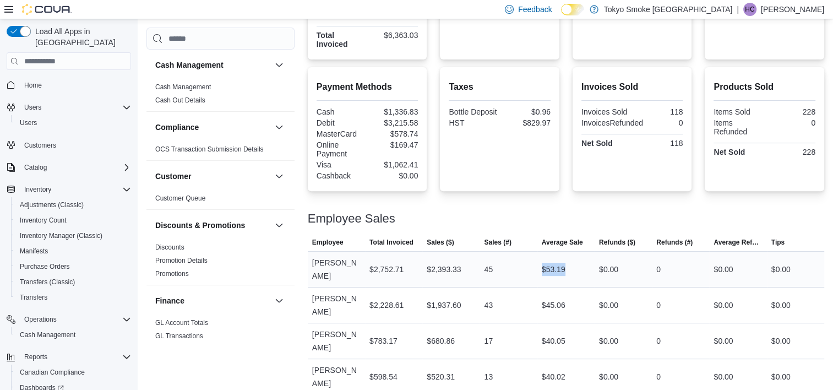
drag, startPoint x: 589, startPoint y: 265, endPoint x: 529, endPoint y: 264, distance: 60.0
click at [529, 264] on tr "Employee [PERSON_NAME] Total Invoiced $2,752.71 Sales ($) $2,393.33 Sales (#) 4…" at bounding box center [566, 270] width 517 height 36
drag, startPoint x: 529, startPoint y: 264, endPoint x: 482, endPoint y: 209, distance: 71.5
click at [481, 209] on div at bounding box center [566, 205] width 517 height 13
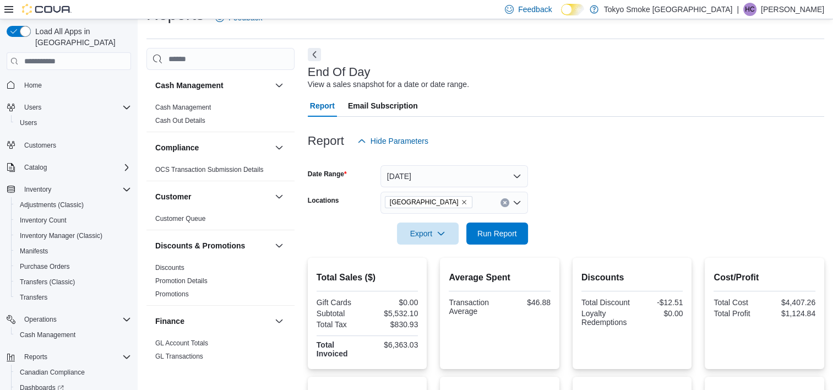
scroll to position [0, 0]
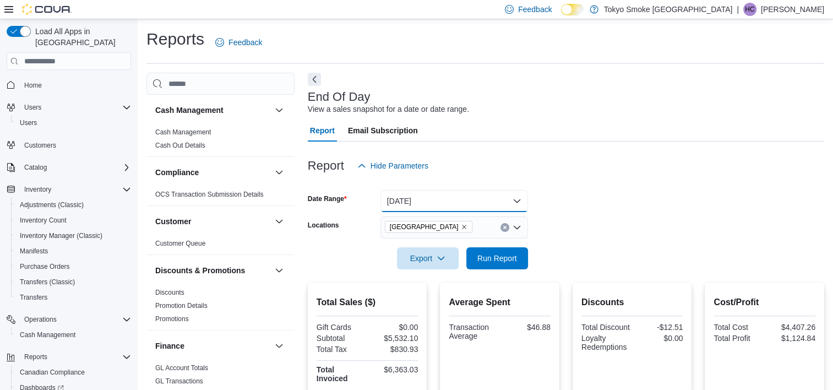
click at [434, 197] on button "[DATE]" at bounding box center [455, 201] width 148 height 22
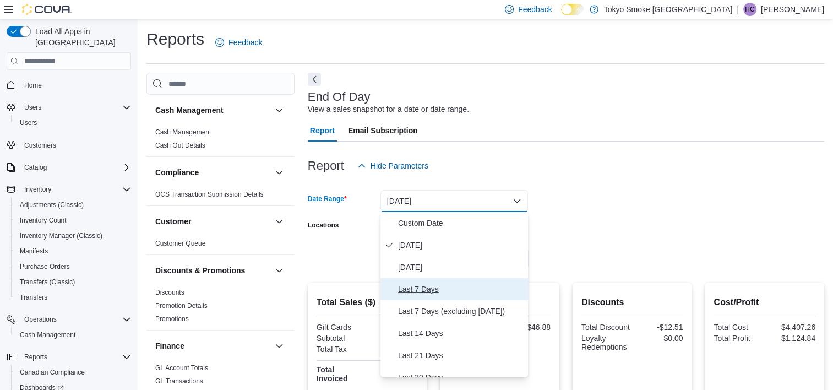
click at [428, 287] on span "Last 7 Days" at bounding box center [461, 289] width 126 height 13
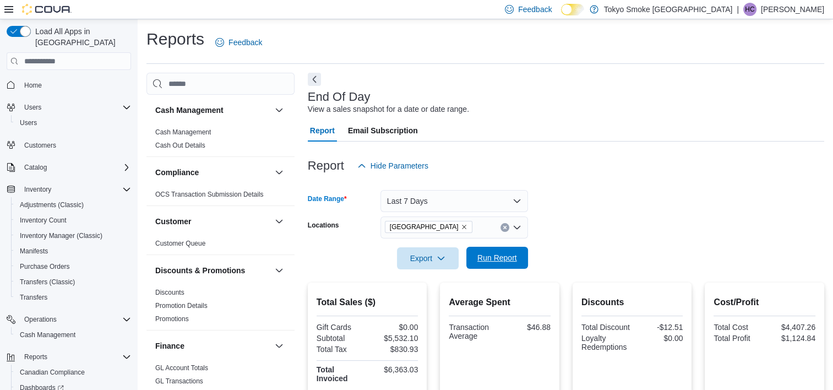
click at [497, 260] on span "Run Report" at bounding box center [497, 257] width 40 height 11
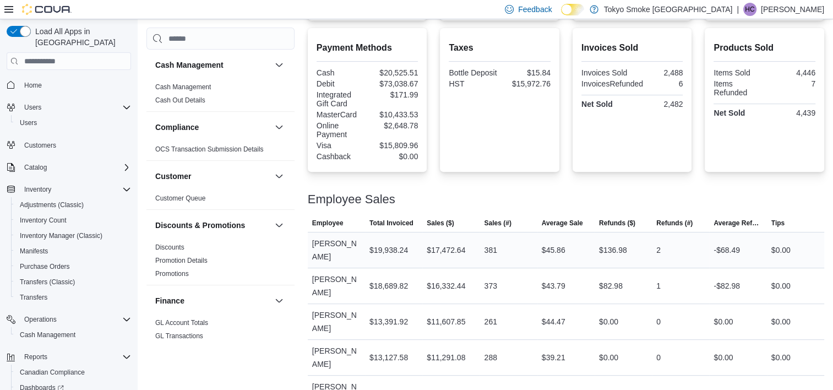
scroll to position [441, 0]
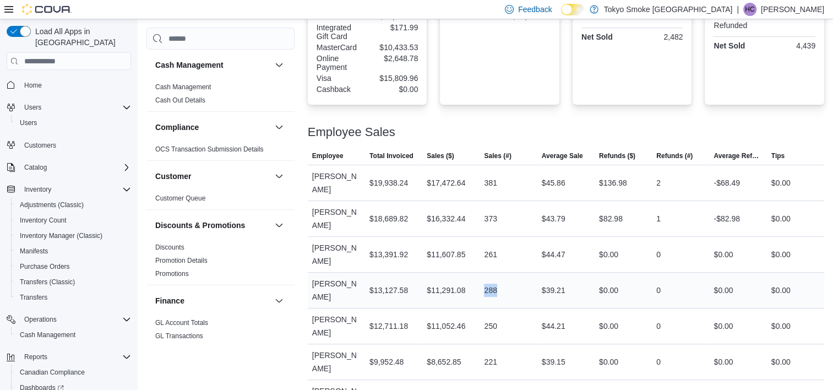
drag, startPoint x: 509, startPoint y: 277, endPoint x: 467, endPoint y: 286, distance: 42.8
click at [467, 286] on tr "Employee [PERSON_NAME] Total Invoiced $13,127.58 Sales ($) $11,291.08 Sales (#)…" at bounding box center [566, 291] width 517 height 36
copy tr "Sales (#) 288"
click at [507, 136] on div "Employee Sales" at bounding box center [566, 132] width 517 height 13
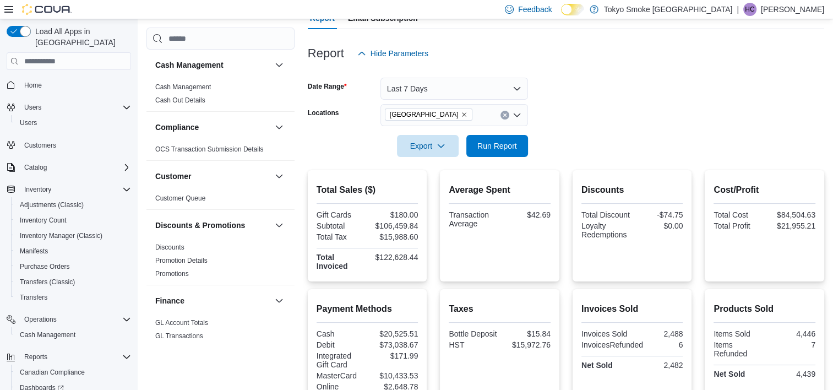
scroll to position [110, 0]
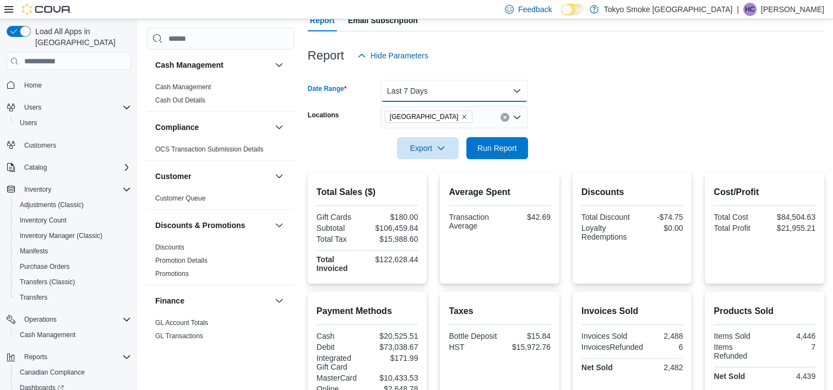
click at [504, 93] on button "Last 7 Days" at bounding box center [455, 91] width 148 height 22
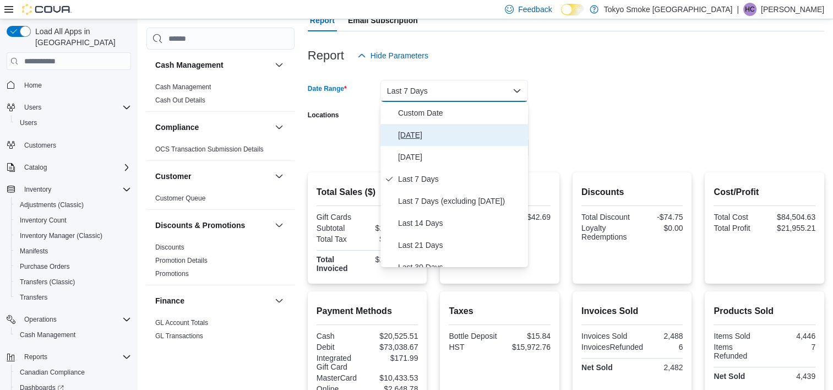
click at [478, 141] on span "[DATE]" at bounding box center [461, 134] width 126 height 13
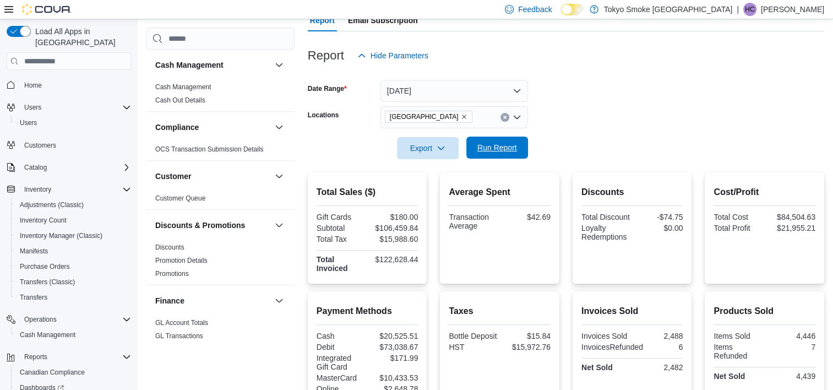
click at [507, 149] on span "Run Report" at bounding box center [497, 147] width 40 height 11
